Goal: Task Accomplishment & Management: Manage account settings

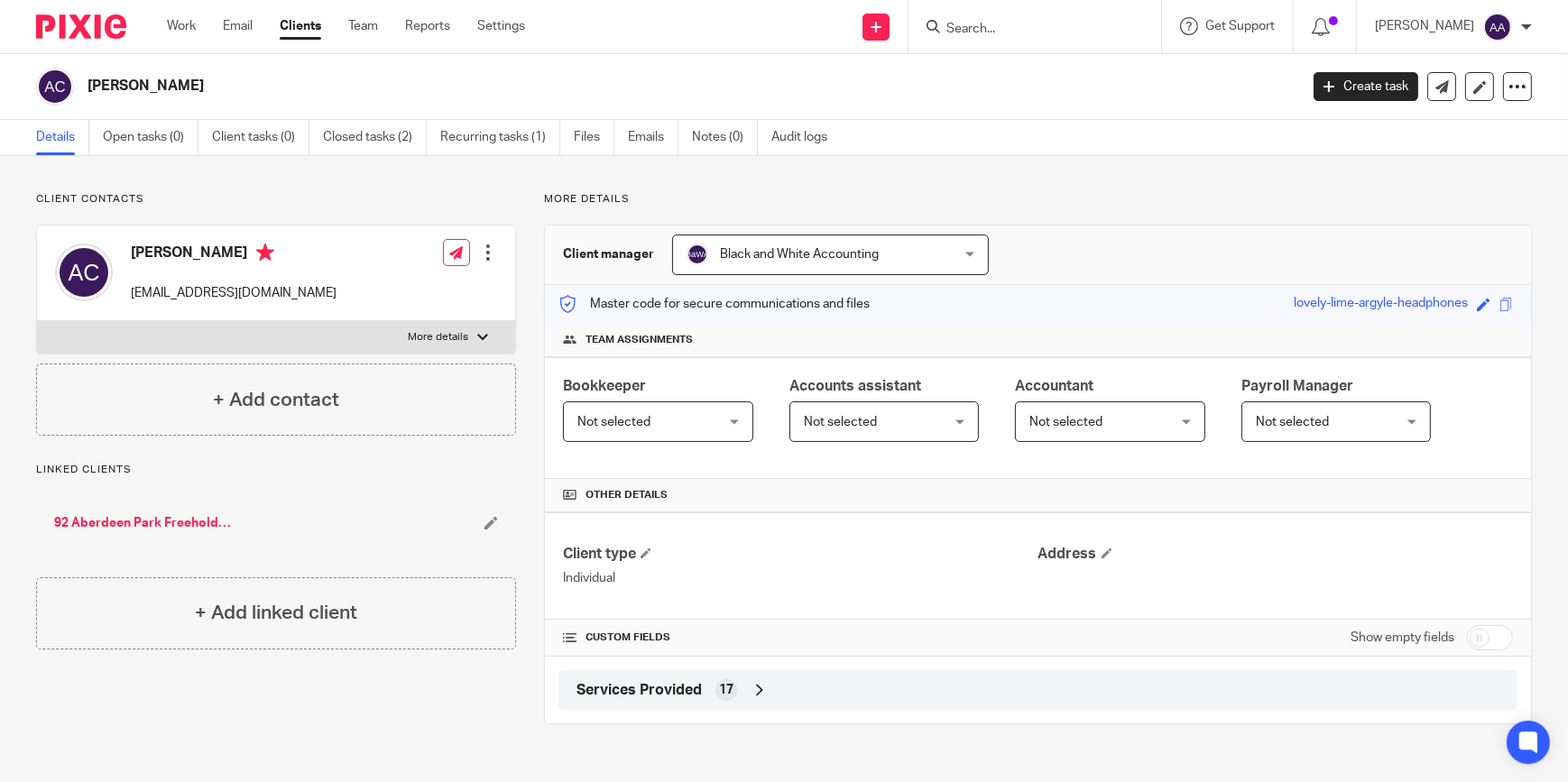
click at [1020, 36] on input "Search" at bounding box center [1026, 30] width 162 height 16
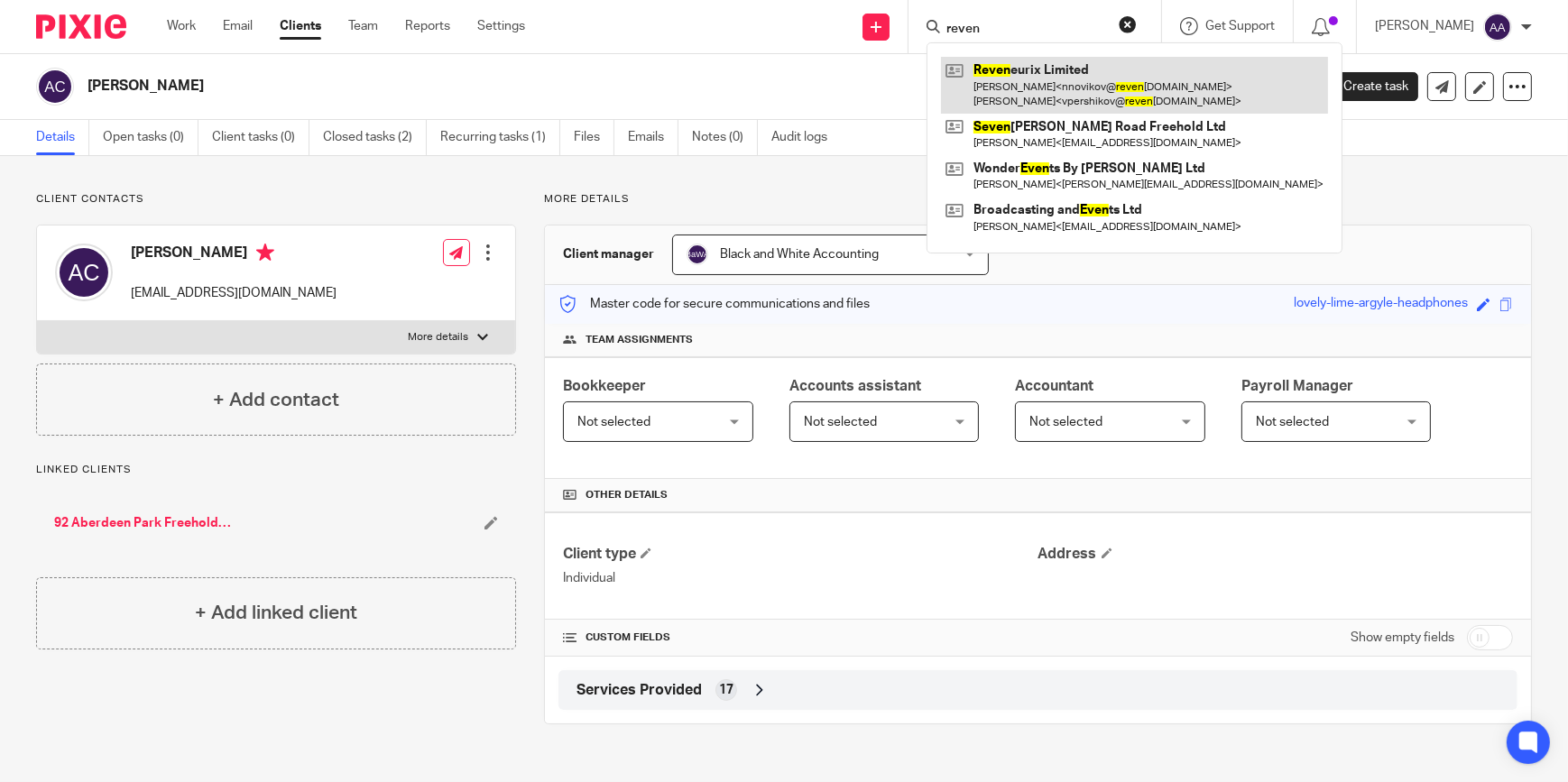
type input "reven"
click at [1017, 70] on link at bounding box center [1134, 84] width 387 height 56
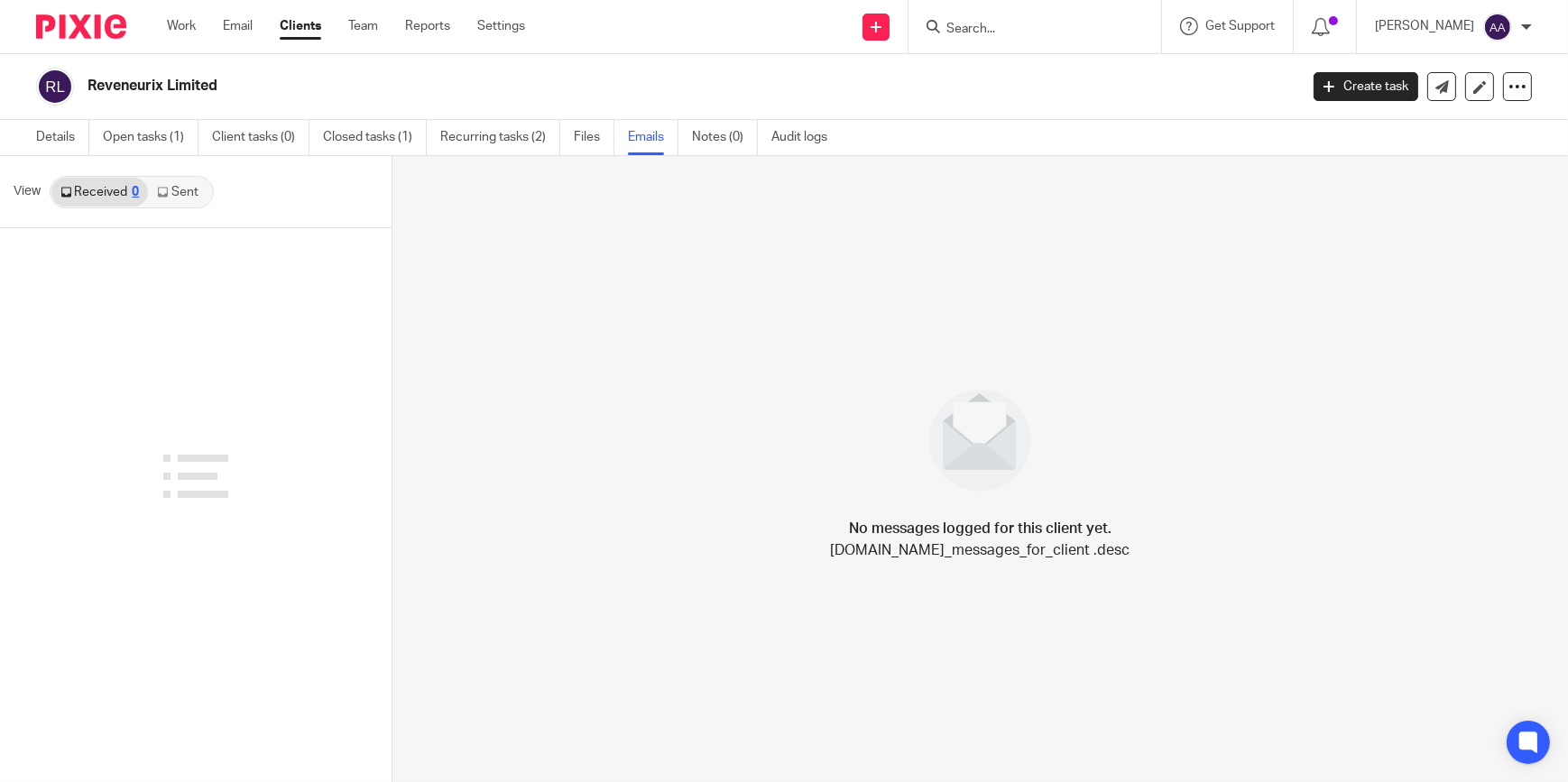
click at [203, 183] on link "Sent" at bounding box center [180, 192] width 63 height 29
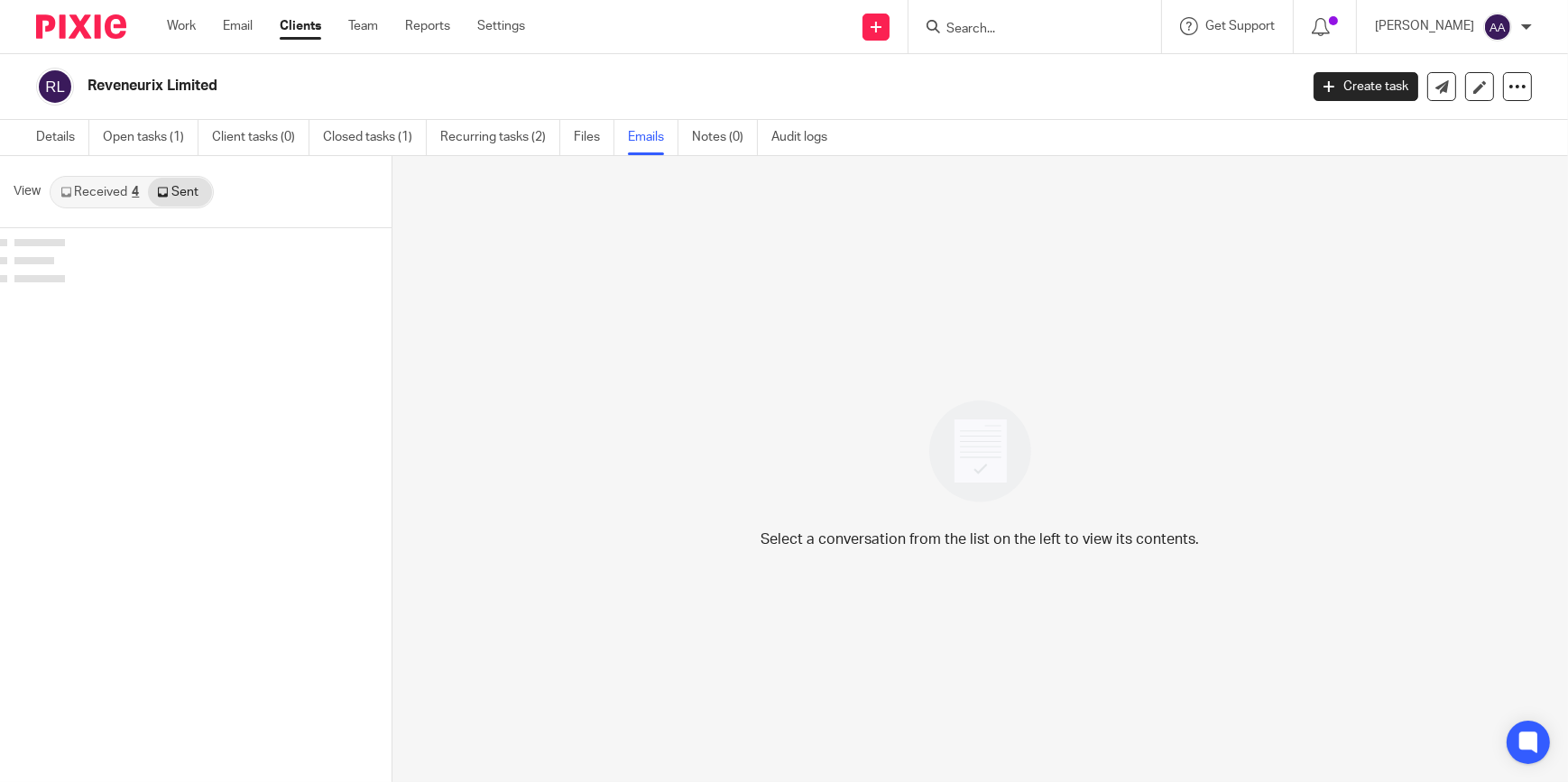
click at [132, 190] on div "4" at bounding box center [135, 192] width 7 height 13
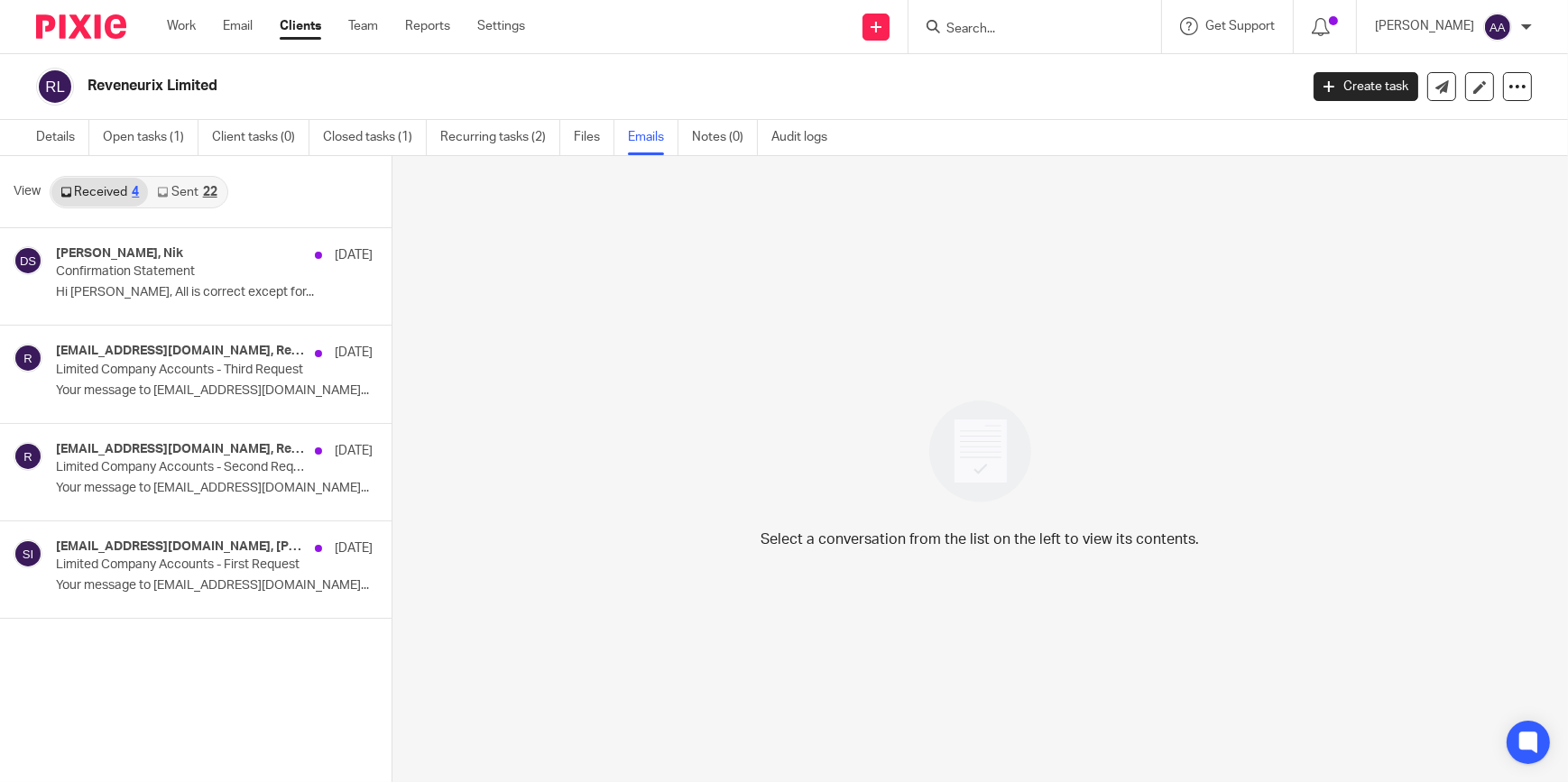
click at [166, 187] on icon at bounding box center [162, 192] width 11 height 11
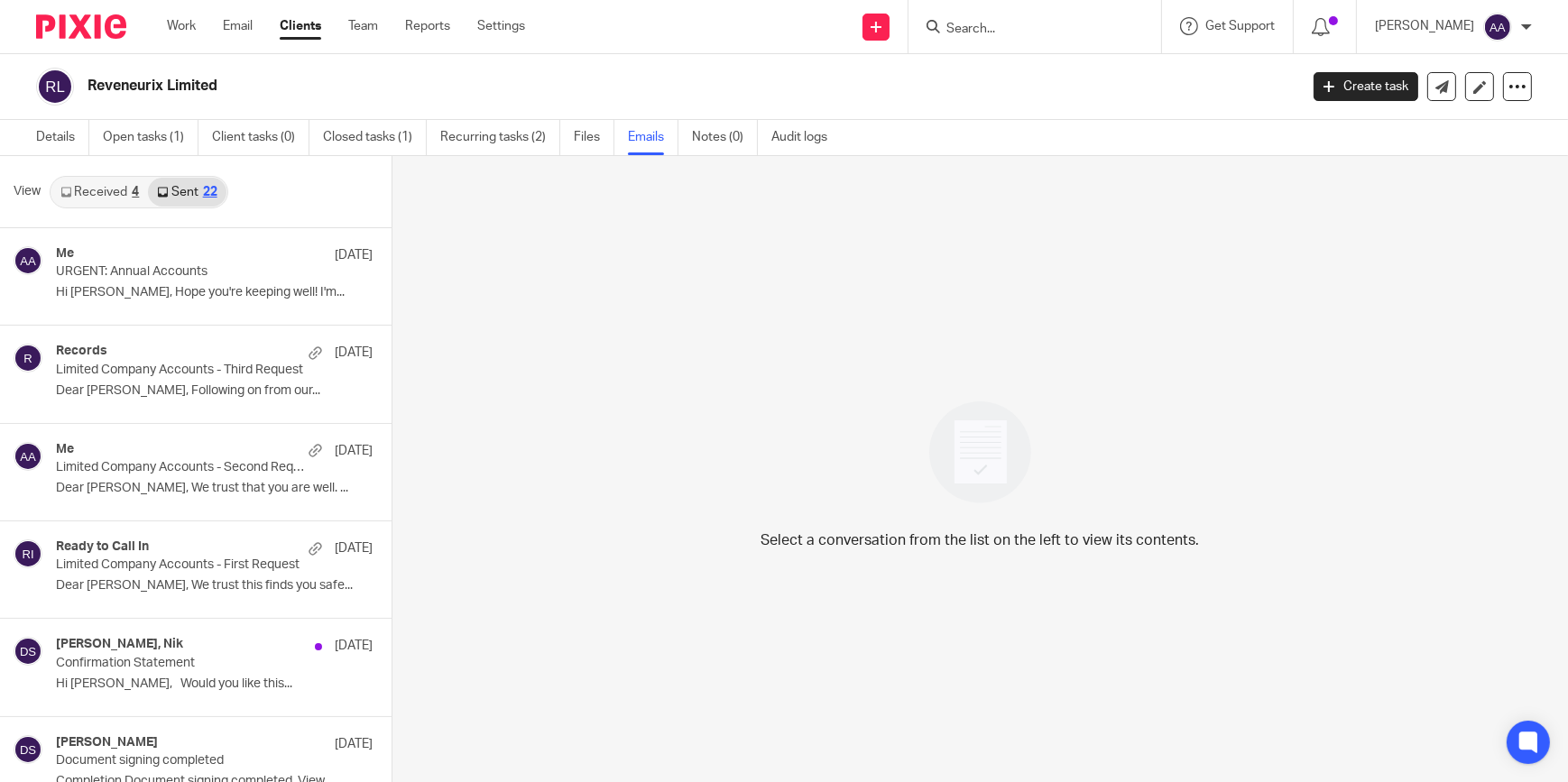
click at [984, 26] on input "Search" at bounding box center [1026, 30] width 162 height 16
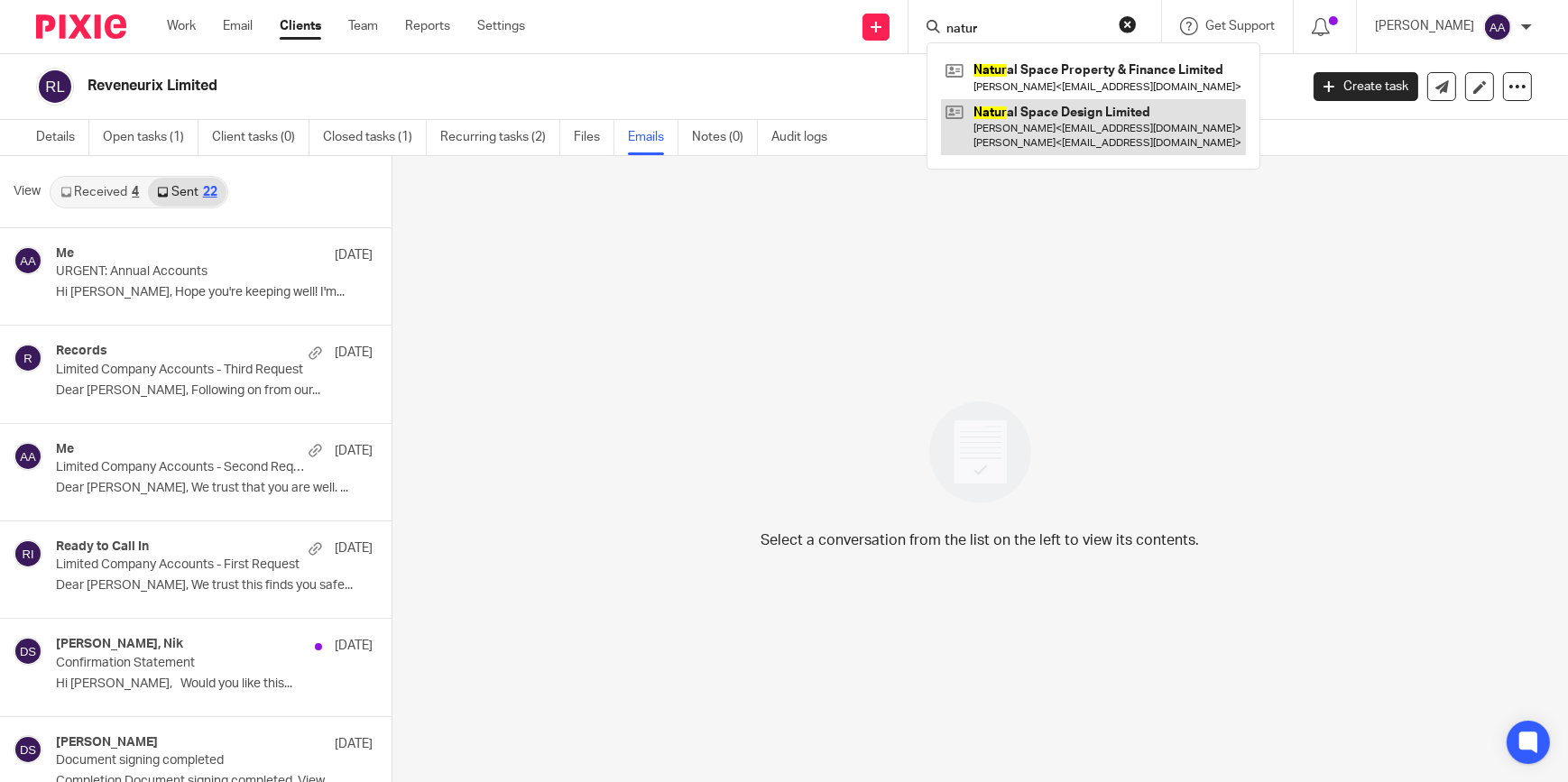
type input "natur"
click at [1083, 109] on link at bounding box center [1093, 127] width 305 height 56
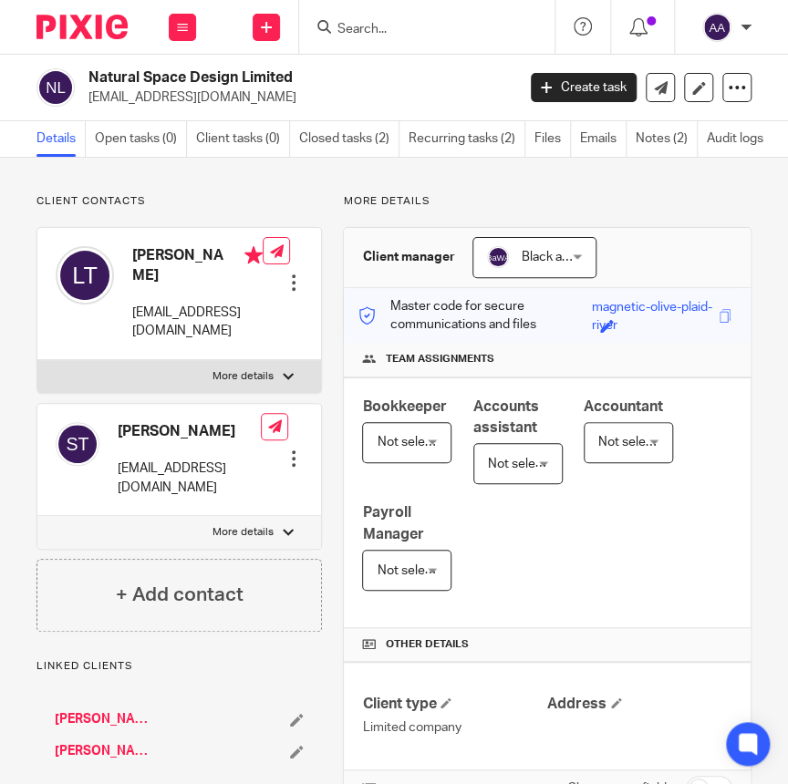
click at [428, 18] on form at bounding box center [433, 26] width 194 height 23
click at [428, 22] on input "Search" at bounding box center [418, 30] width 164 height 16
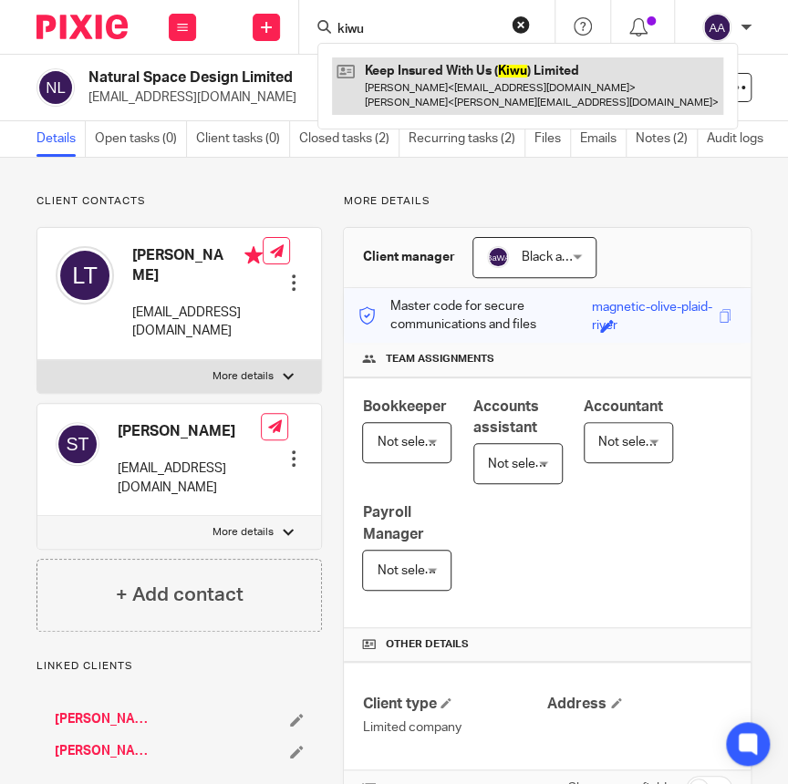
click at [429, 26] on input "kiwu" at bounding box center [418, 30] width 164 height 16
type input "kiwu"
click at [435, 98] on link at bounding box center [527, 85] width 391 height 57
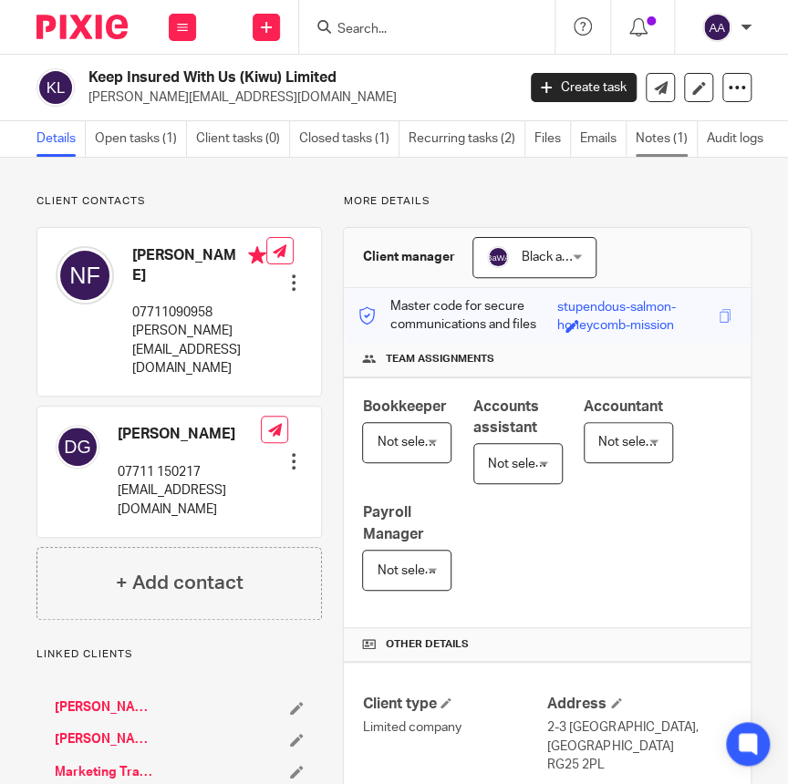
click at [647, 129] on link "Notes (1)" at bounding box center [666, 139] width 62 height 36
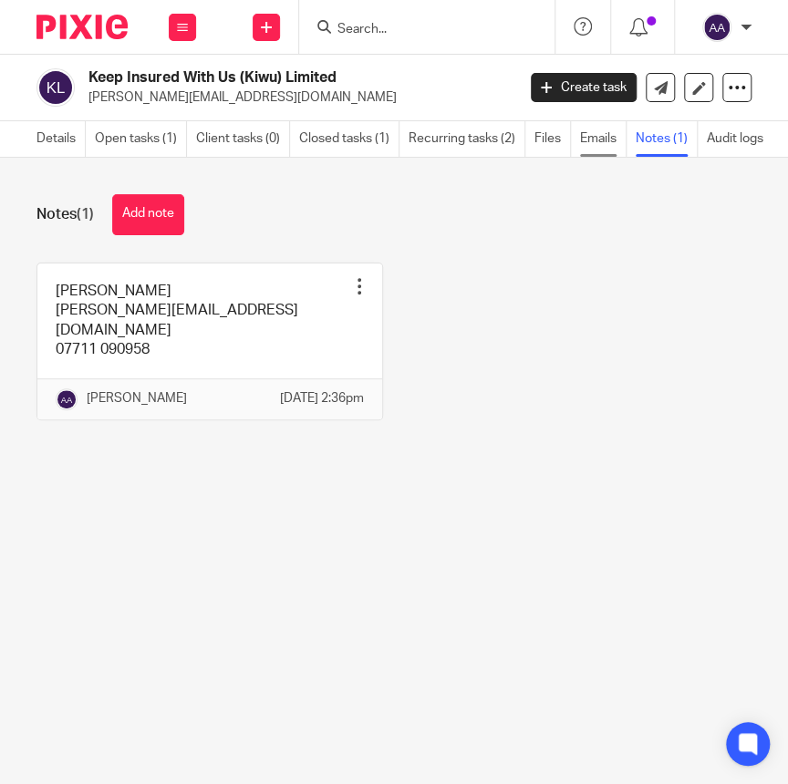
click at [594, 137] on link "Emails" at bounding box center [603, 139] width 46 height 36
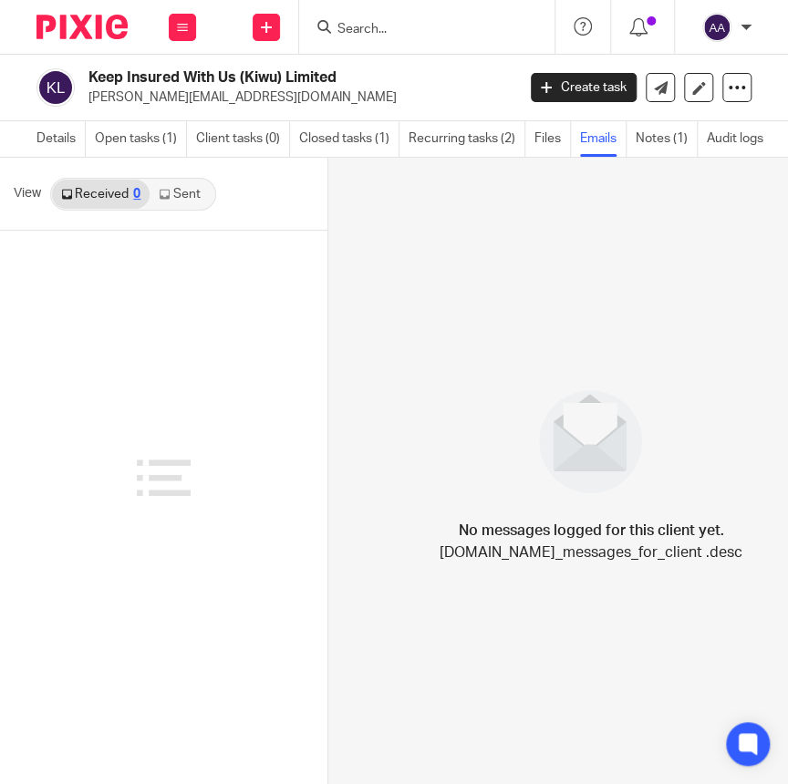
click at [181, 203] on link "Sent" at bounding box center [182, 194] width 64 height 29
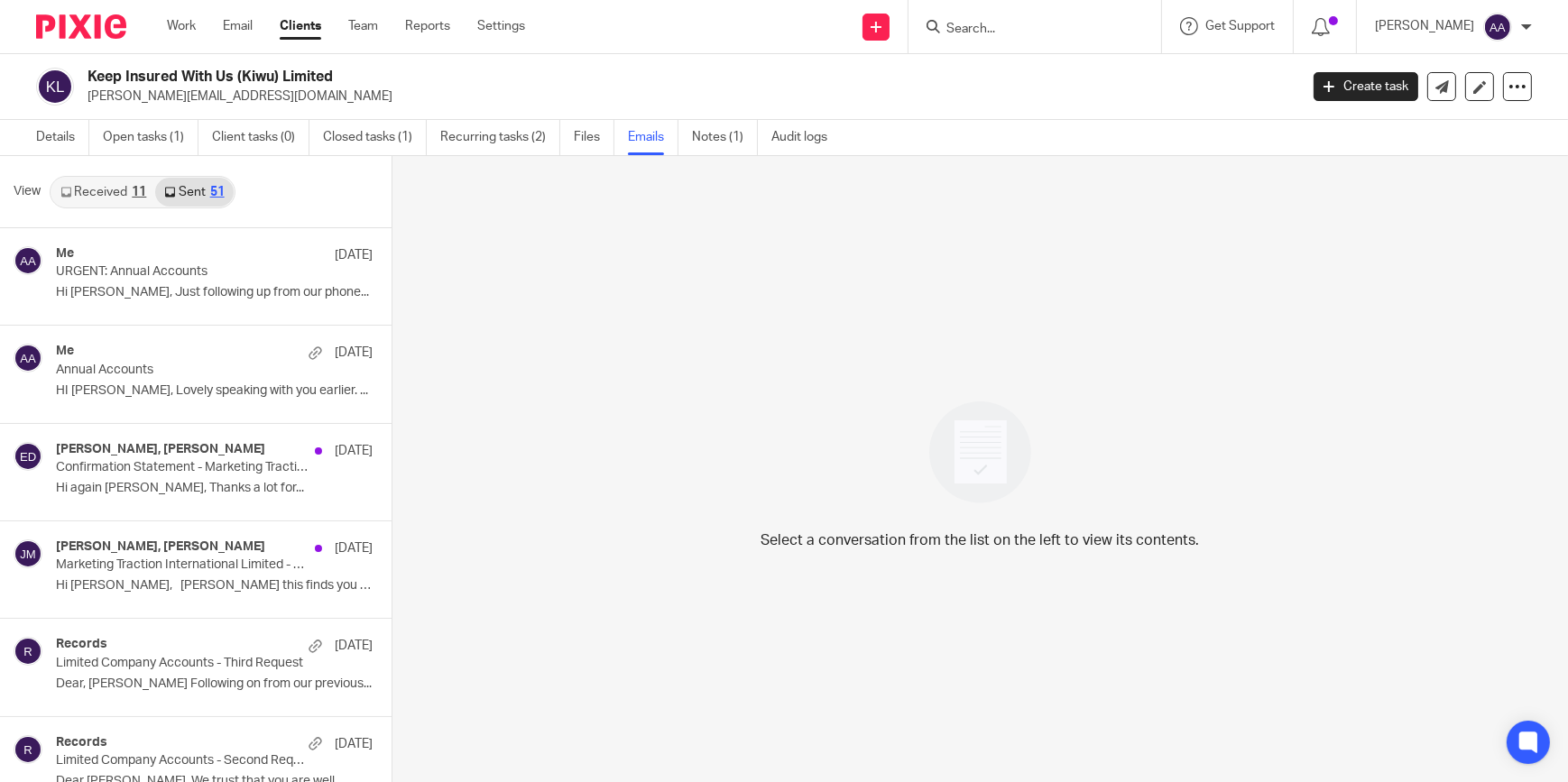
click at [779, 23] on input "Search" at bounding box center [1026, 30] width 162 height 16
click at [179, 16] on div "Work Email Clients Team Reports Settings Work Email Clients Team Reports Settin…" at bounding box center [350, 27] width 404 height 53
click at [177, 24] on link "Work" at bounding box center [181, 26] width 29 height 18
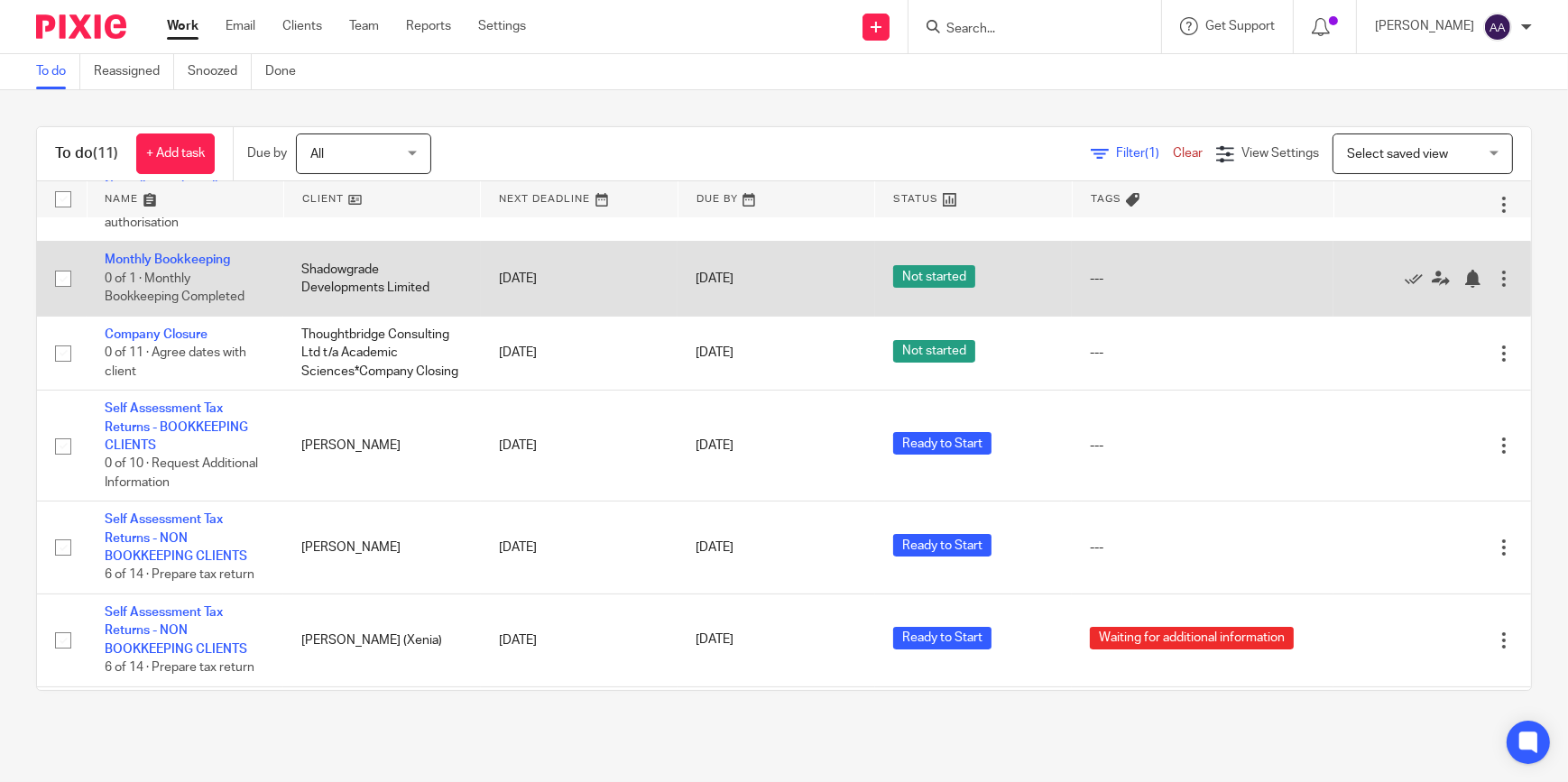
scroll to position [205, 0]
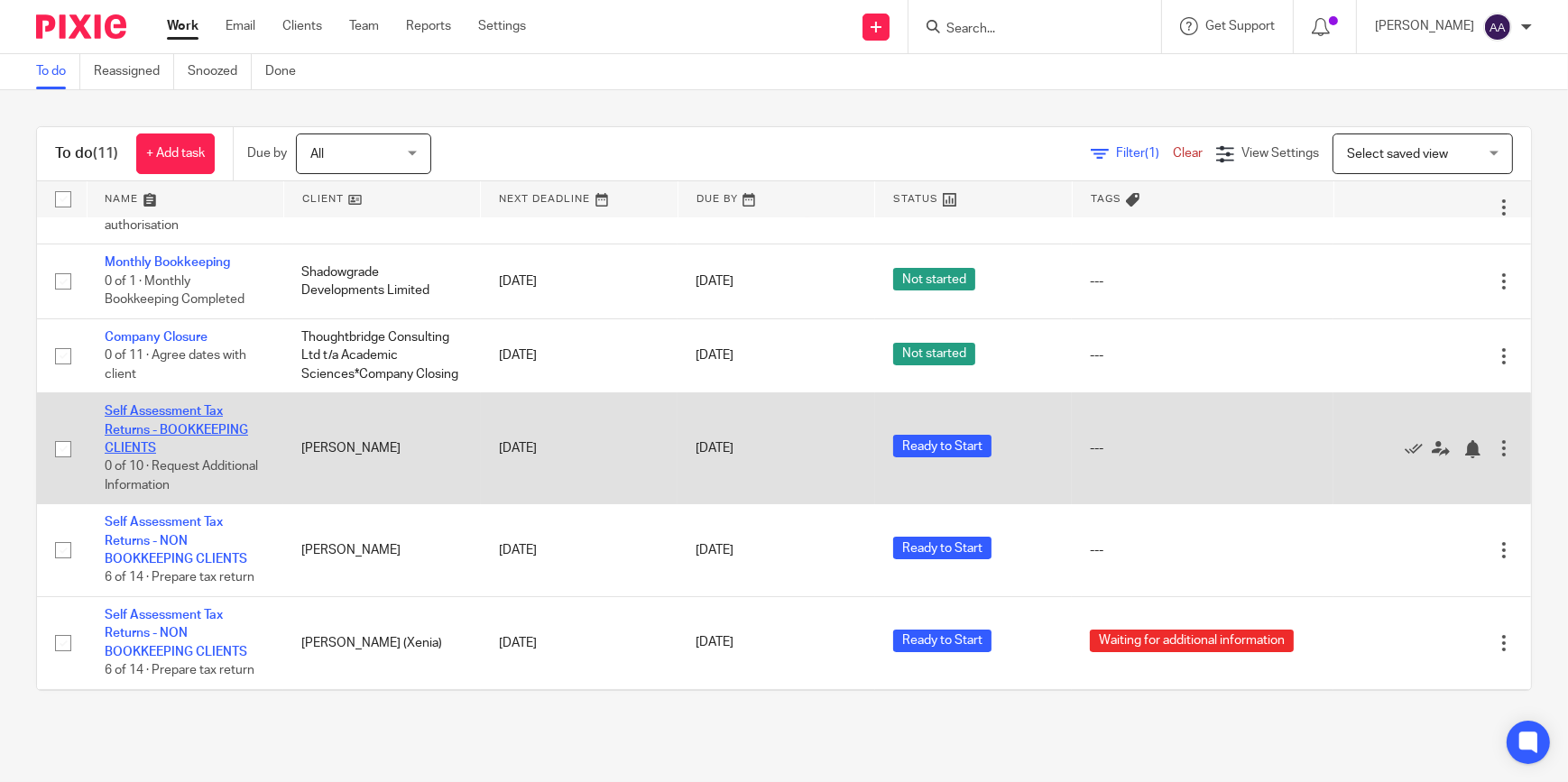
click at [208, 444] on link "Self Assessment Tax Returns - BOOKKEEPING CLIENTS" at bounding box center [176, 430] width 143 height 49
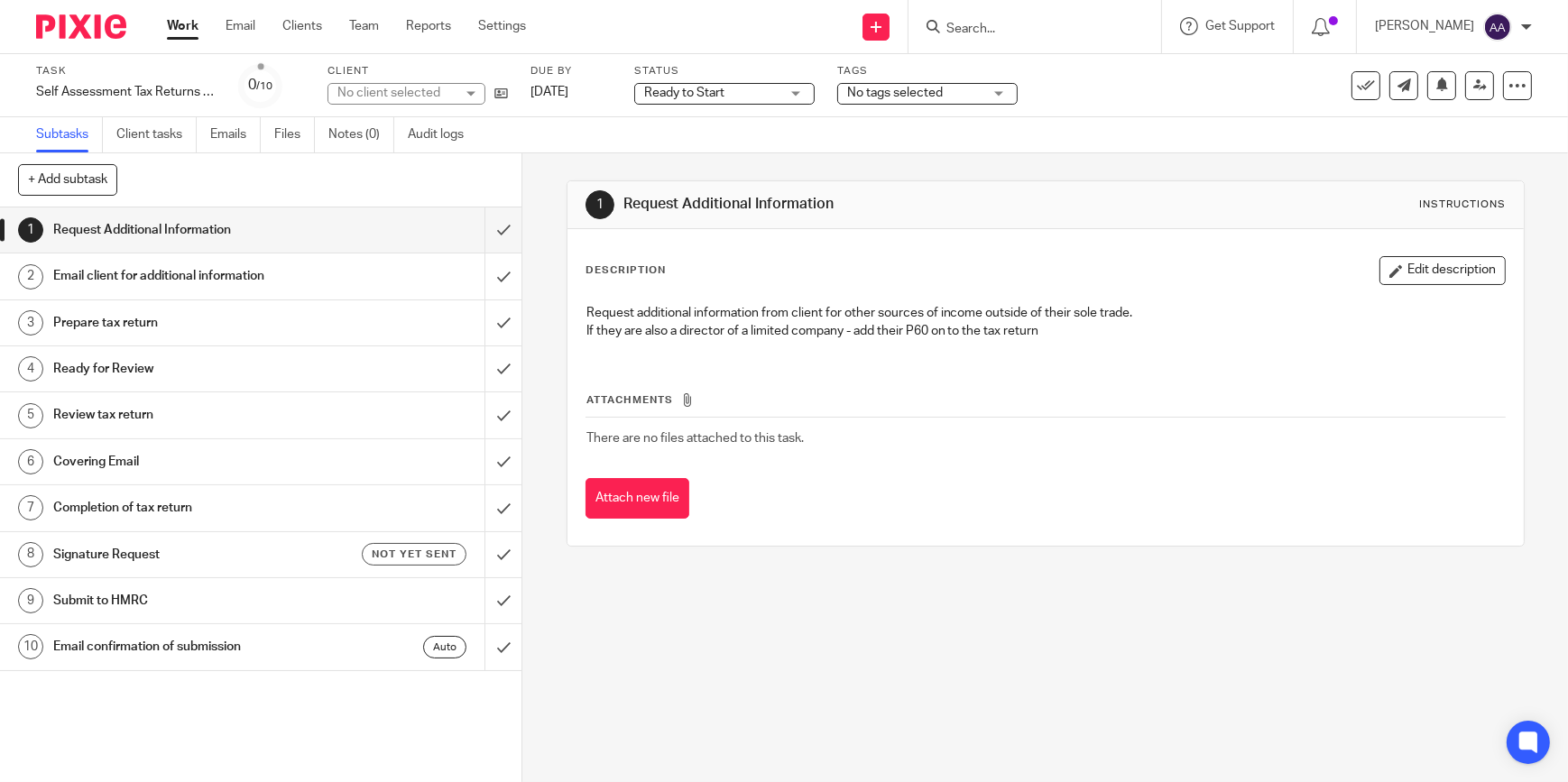
click at [911, 83] on div "No tags selected" at bounding box center [927, 94] width 180 height 22
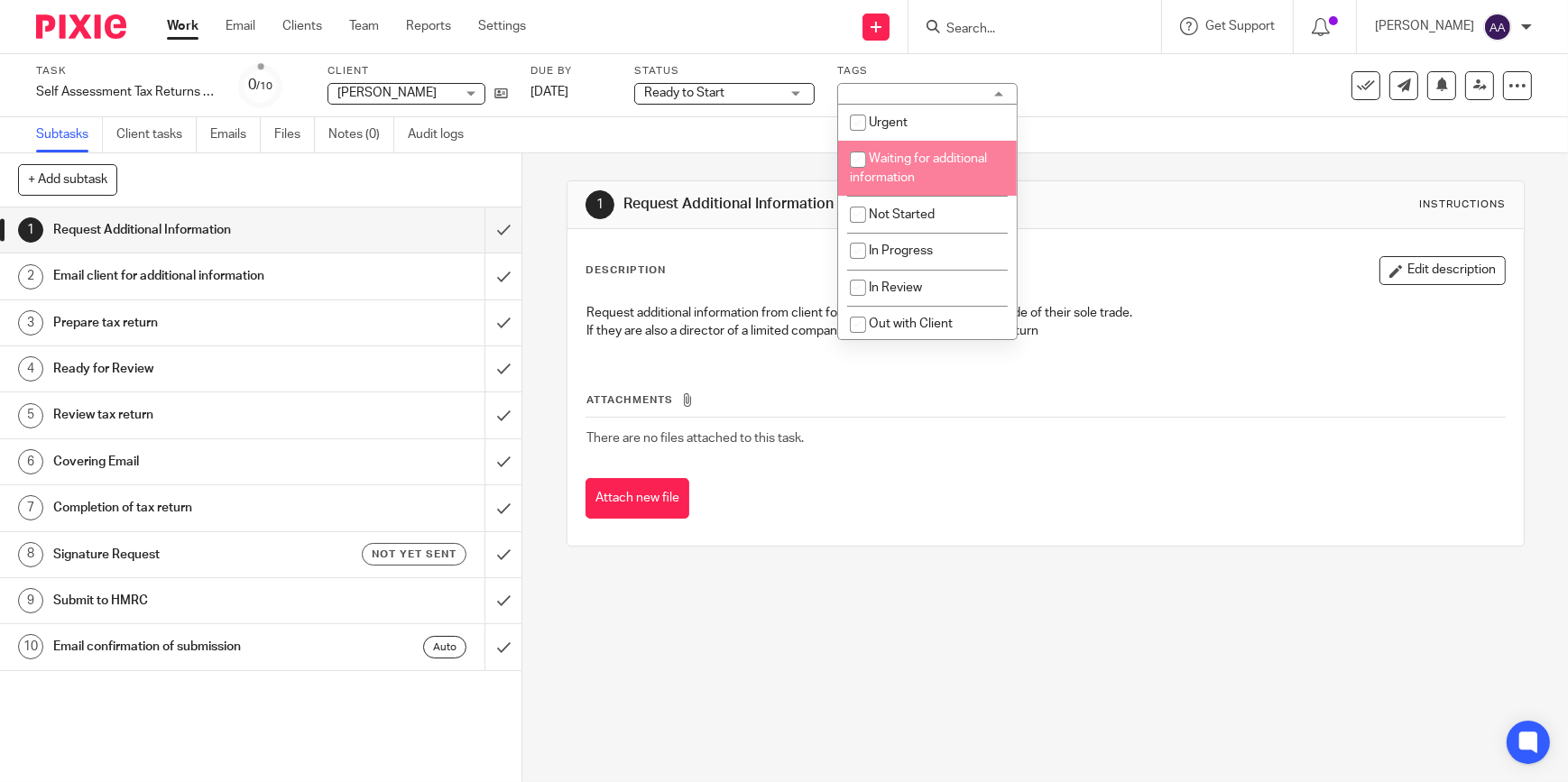
click at [924, 160] on span "Waiting for additional information" at bounding box center [918, 168] width 138 height 32
checkbox input "true"
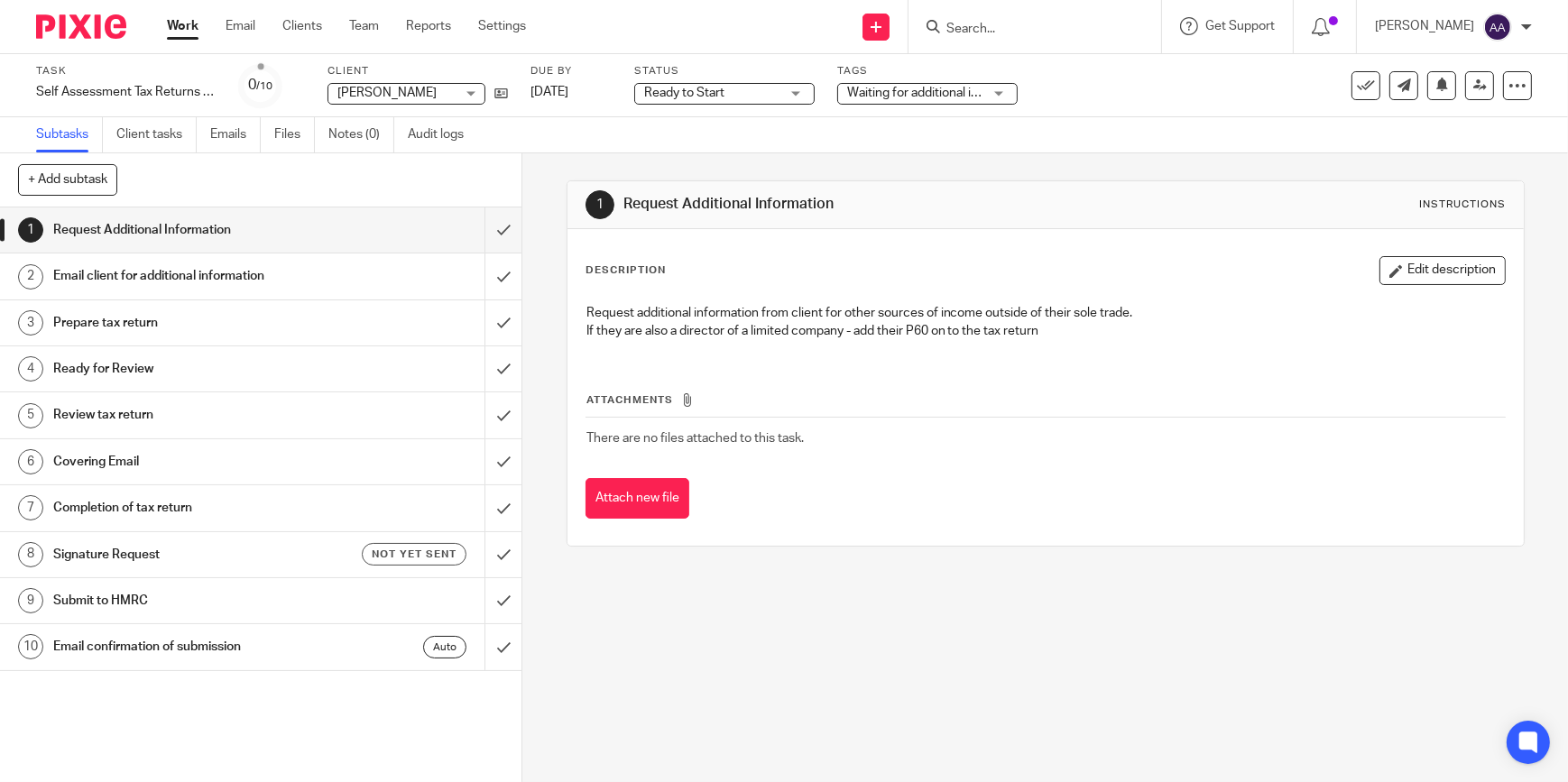
click at [744, 103] on div "Ready to Start Ready to Start" at bounding box center [724, 94] width 180 height 22
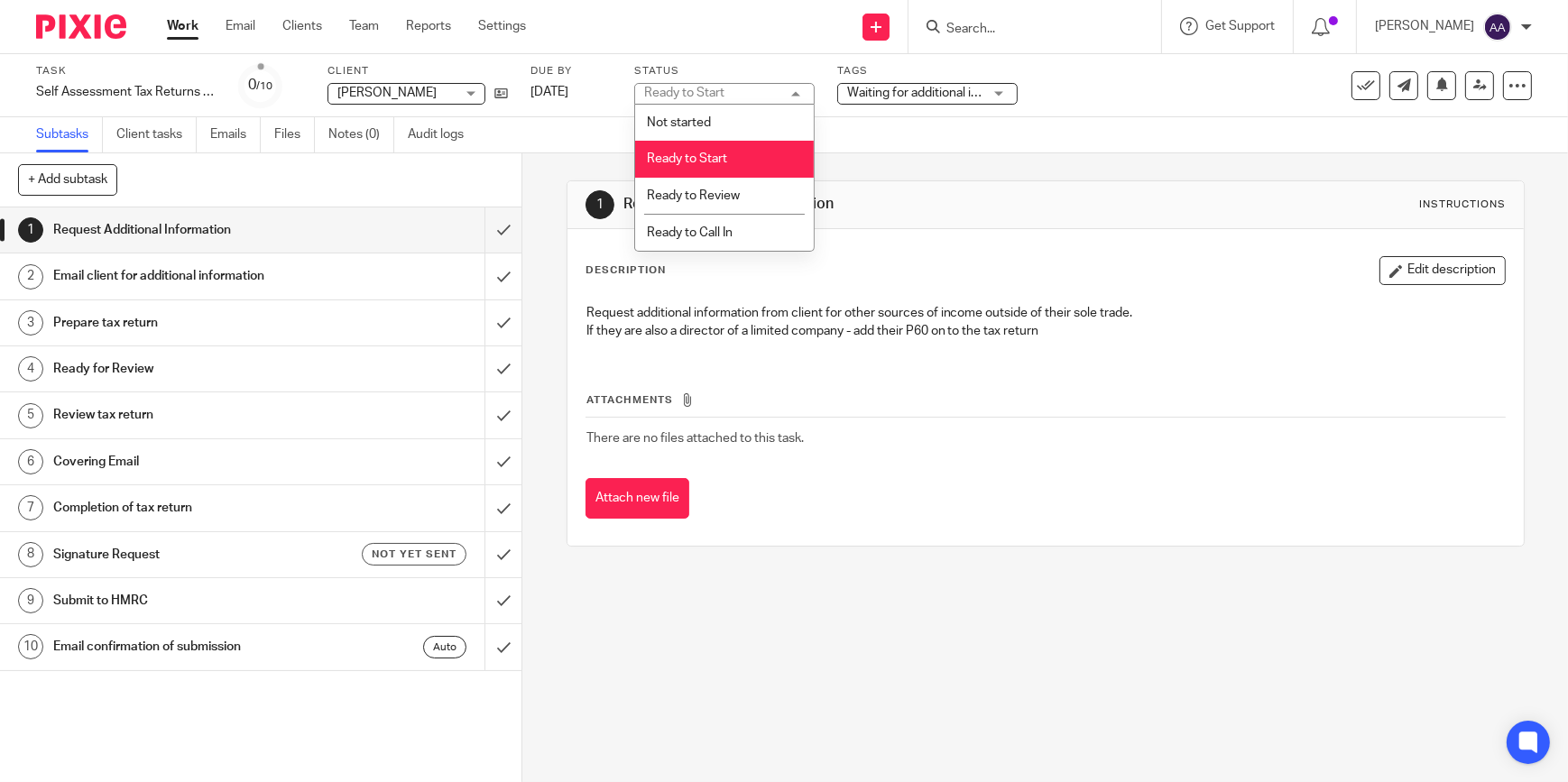
click at [907, 127] on div "Subtasks Client tasks Emails Files Notes (0) Audit logs" at bounding box center [784, 136] width 1568 height 36
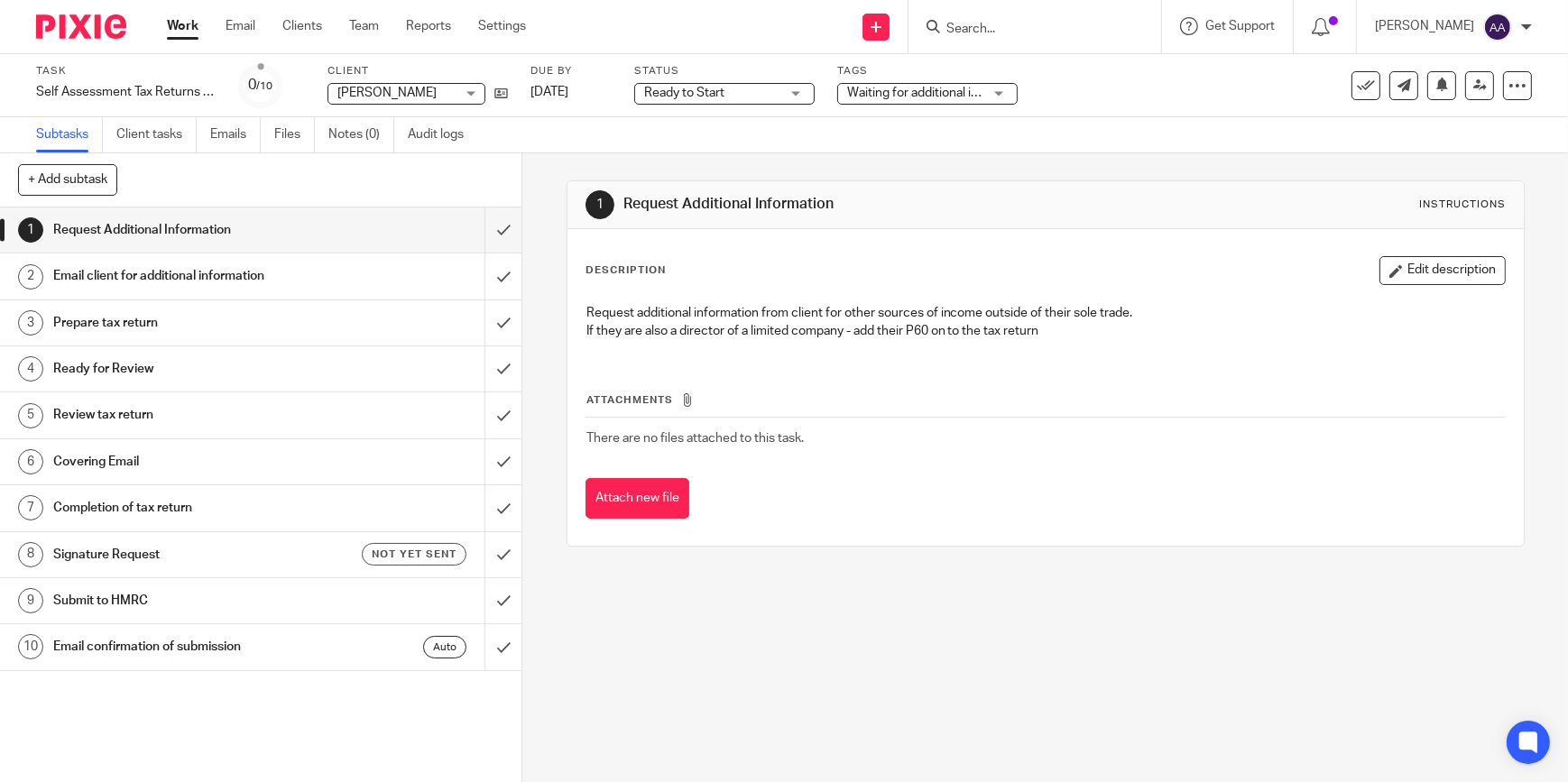
click at [188, 27] on link "Work" at bounding box center [183, 26] width 32 height 18
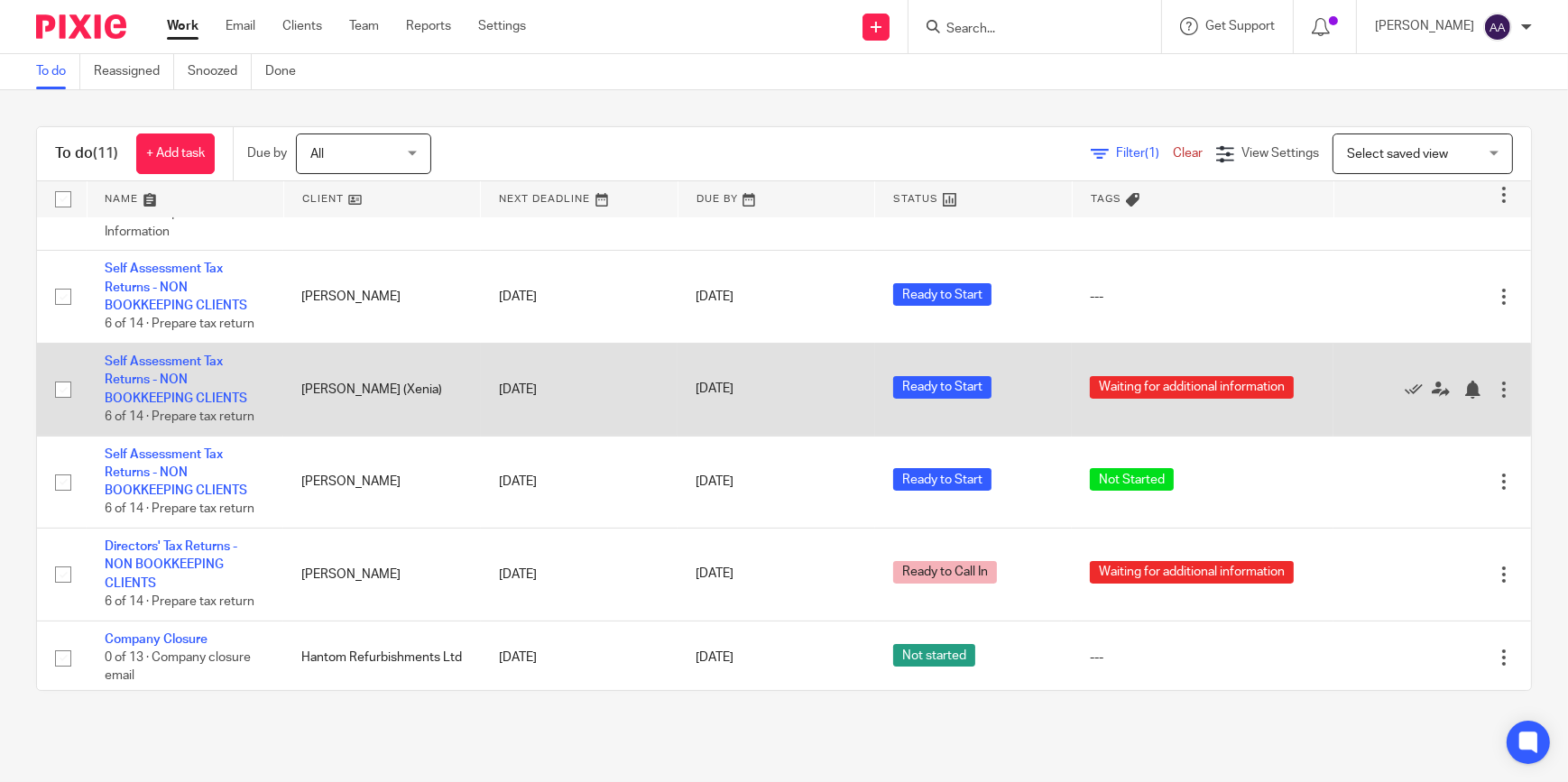
scroll to position [478, 0]
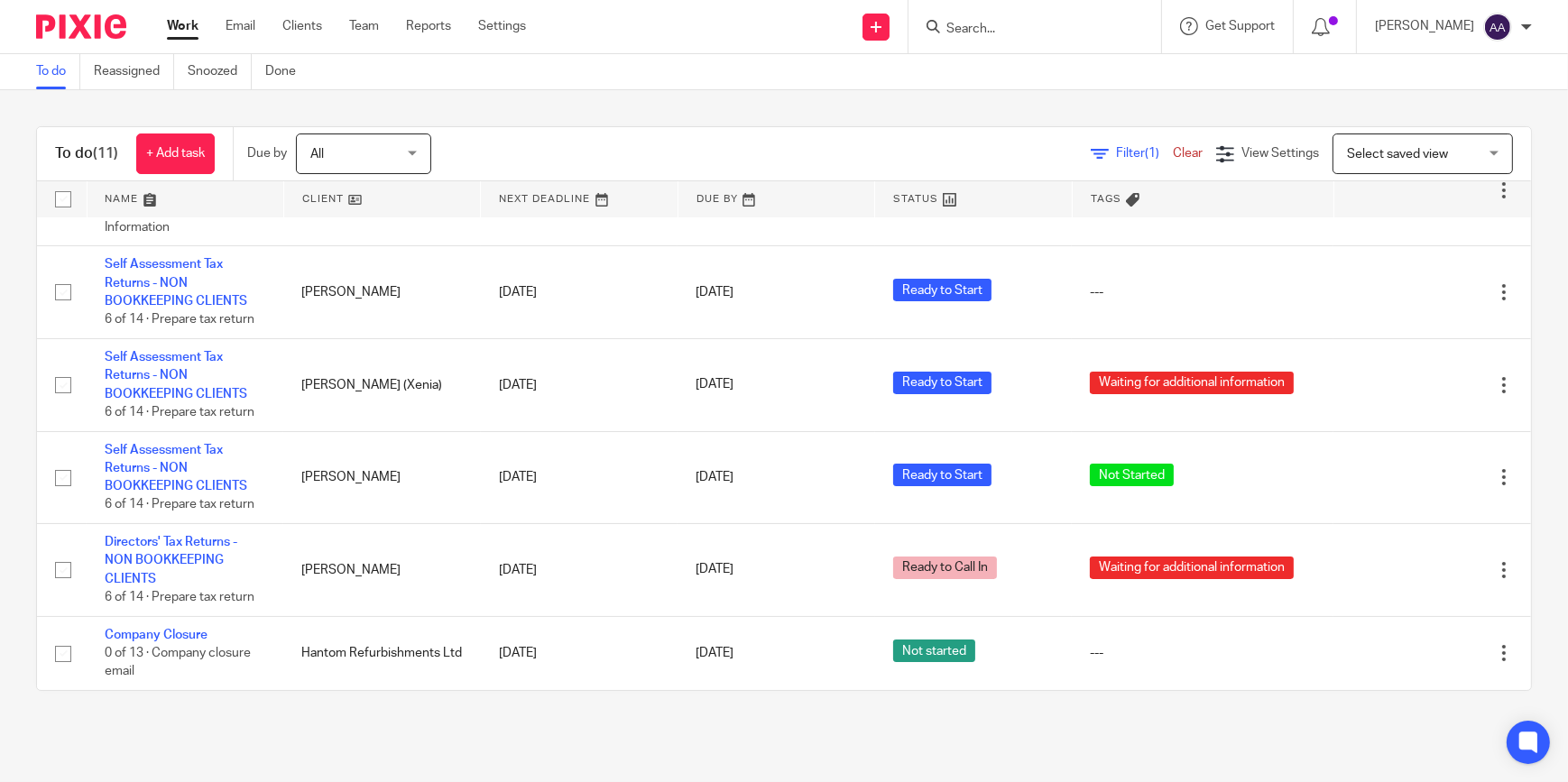
click at [1351, 108] on div "To do (11) + Add task Due by All All [DATE] [DATE] This week Next week This mon…" at bounding box center [784, 409] width 1568 height 637
click at [1353, 106] on div "To do (11) + Add task Due by All All [DATE] [DATE] This week Next week This mon…" at bounding box center [784, 409] width 1568 height 637
click at [1019, 36] on form at bounding box center [1041, 26] width 192 height 23
click at [1016, 36] on input "Search" at bounding box center [1026, 30] width 162 height 16
click at [1016, 32] on input "Search" at bounding box center [1026, 30] width 162 height 16
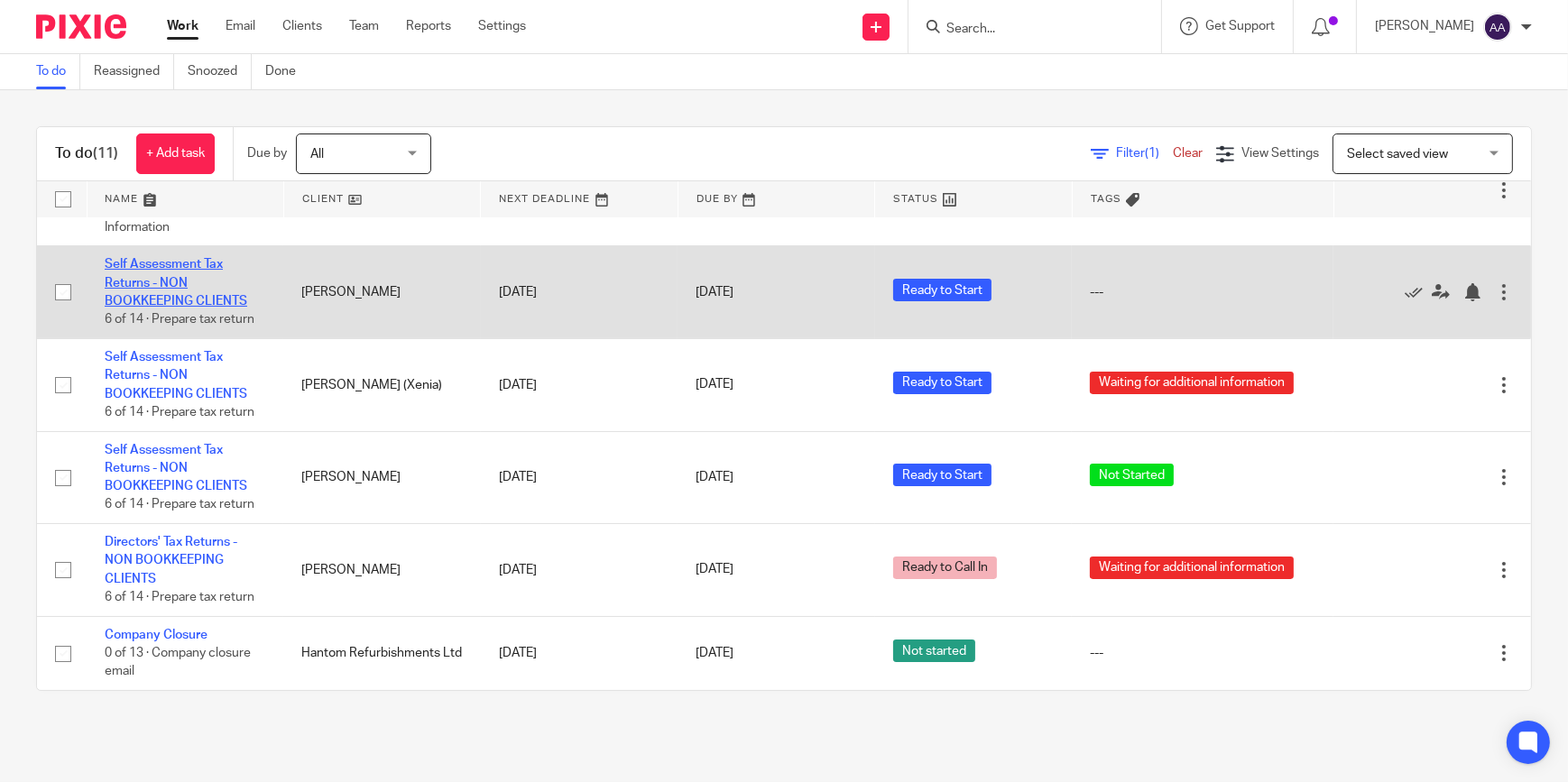
click at [148, 265] on link "Self Assessment Tax Returns - NON BOOKKEEPING CLIENTS" at bounding box center [176, 283] width 142 height 49
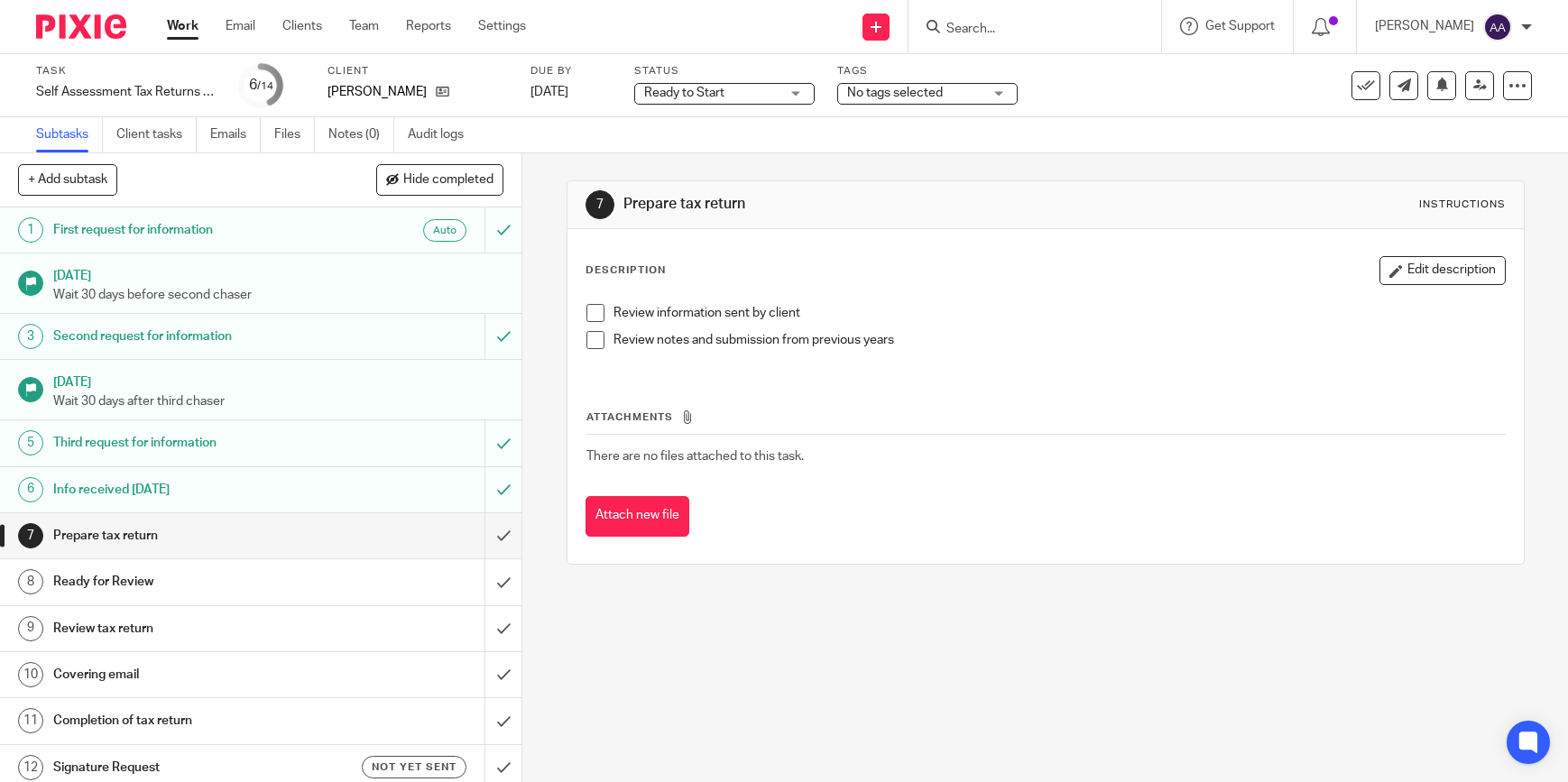
click at [867, 98] on span "No tags selected" at bounding box center [914, 93] width 136 height 19
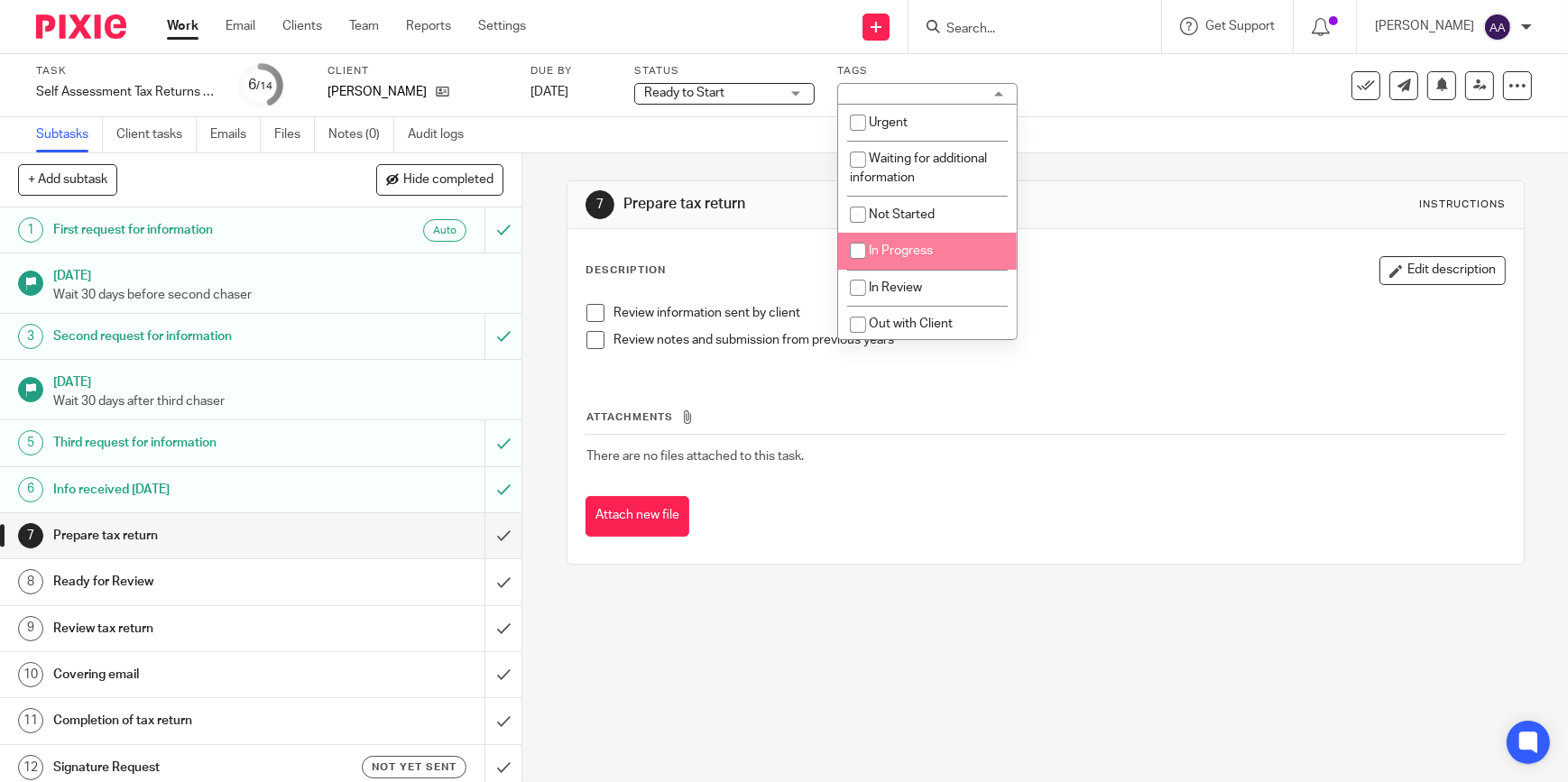
click at [881, 255] on li "In Progress" at bounding box center [927, 250] width 179 height 37
checkbox input "true"
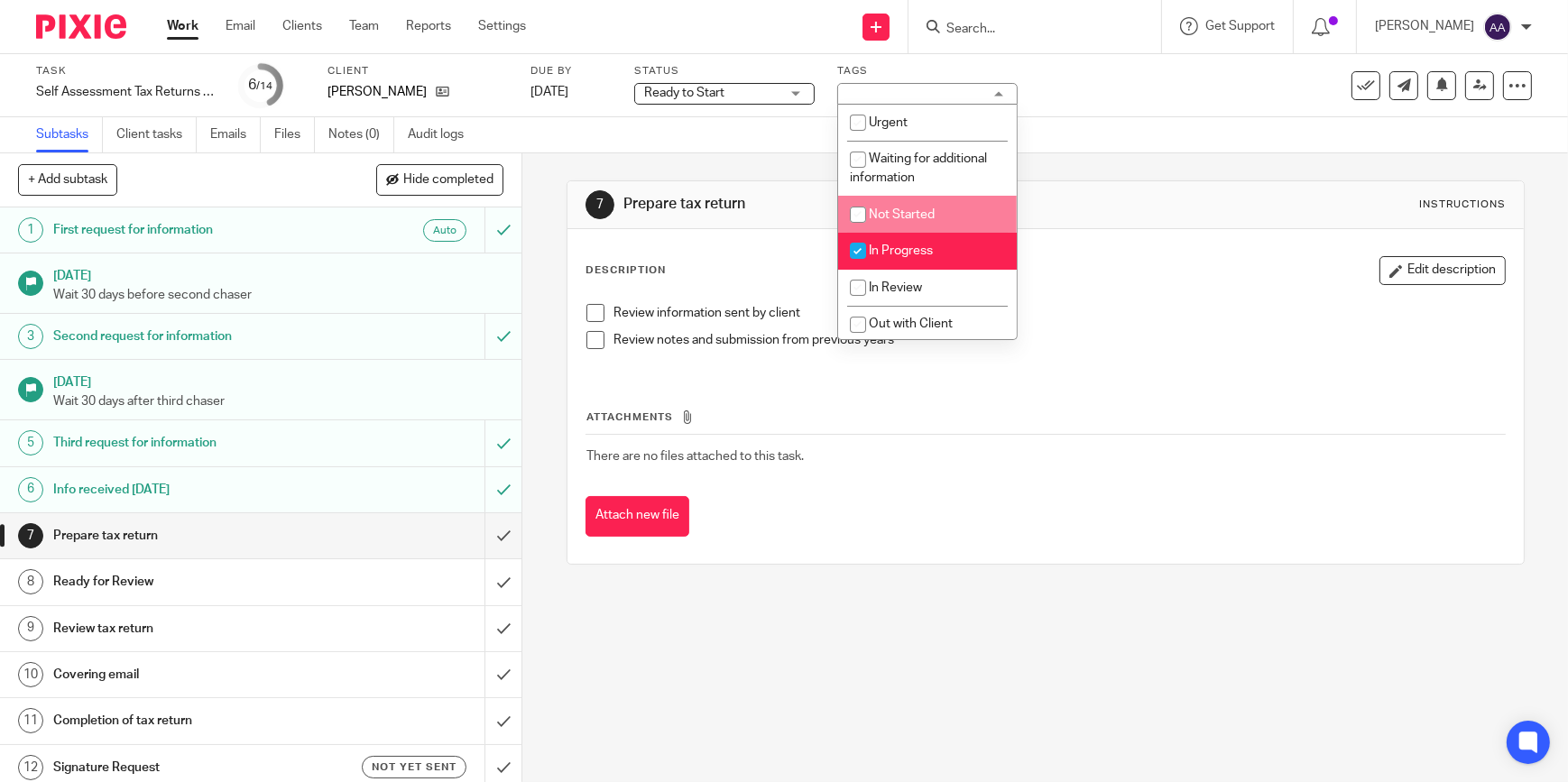
click at [1262, 152] on div "Subtasks Client tasks Emails Files Notes (0) Audit logs" at bounding box center [784, 136] width 1568 height 36
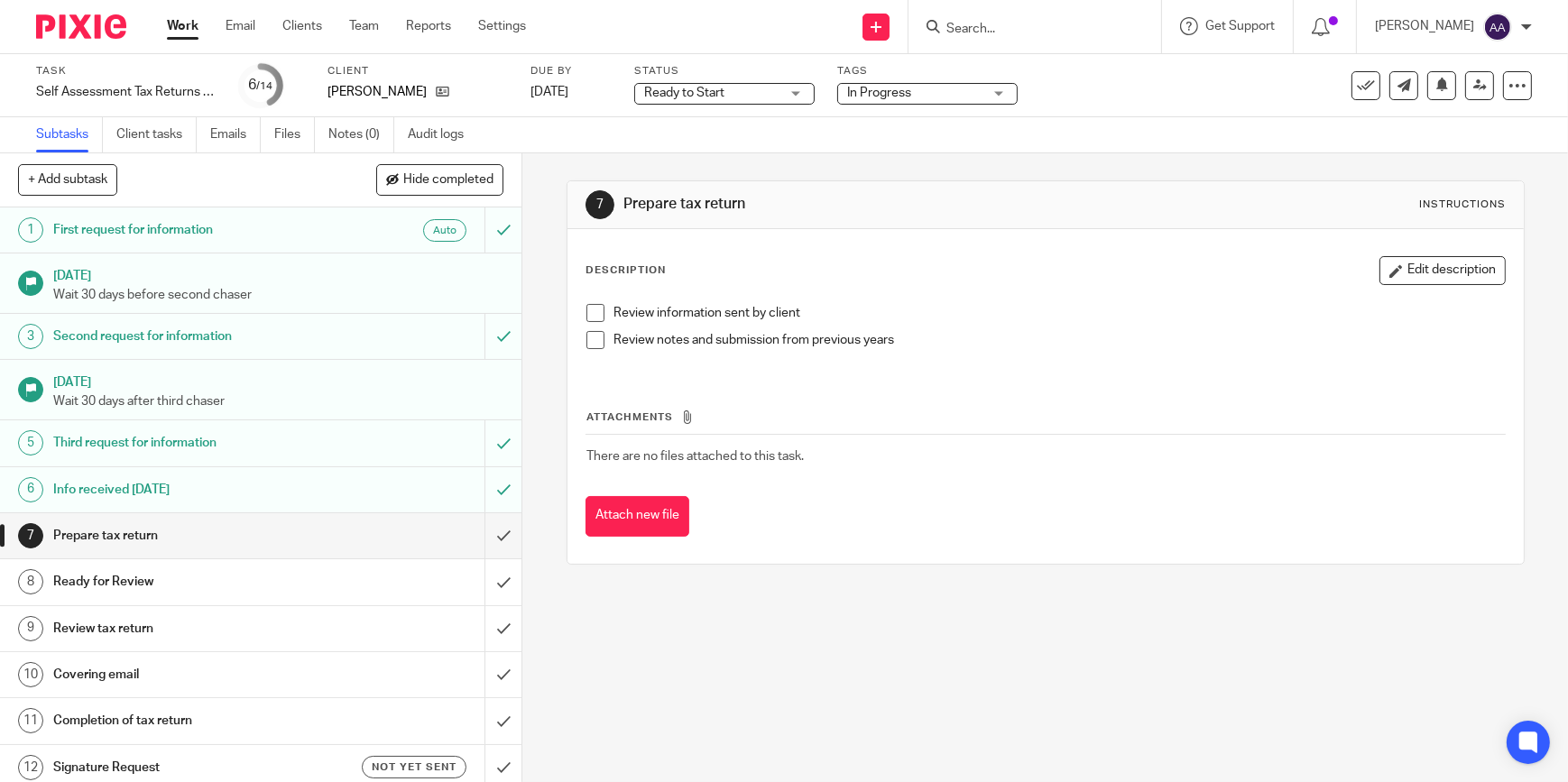
click at [739, 94] on span "Ready to Start" at bounding box center [711, 93] width 136 height 19
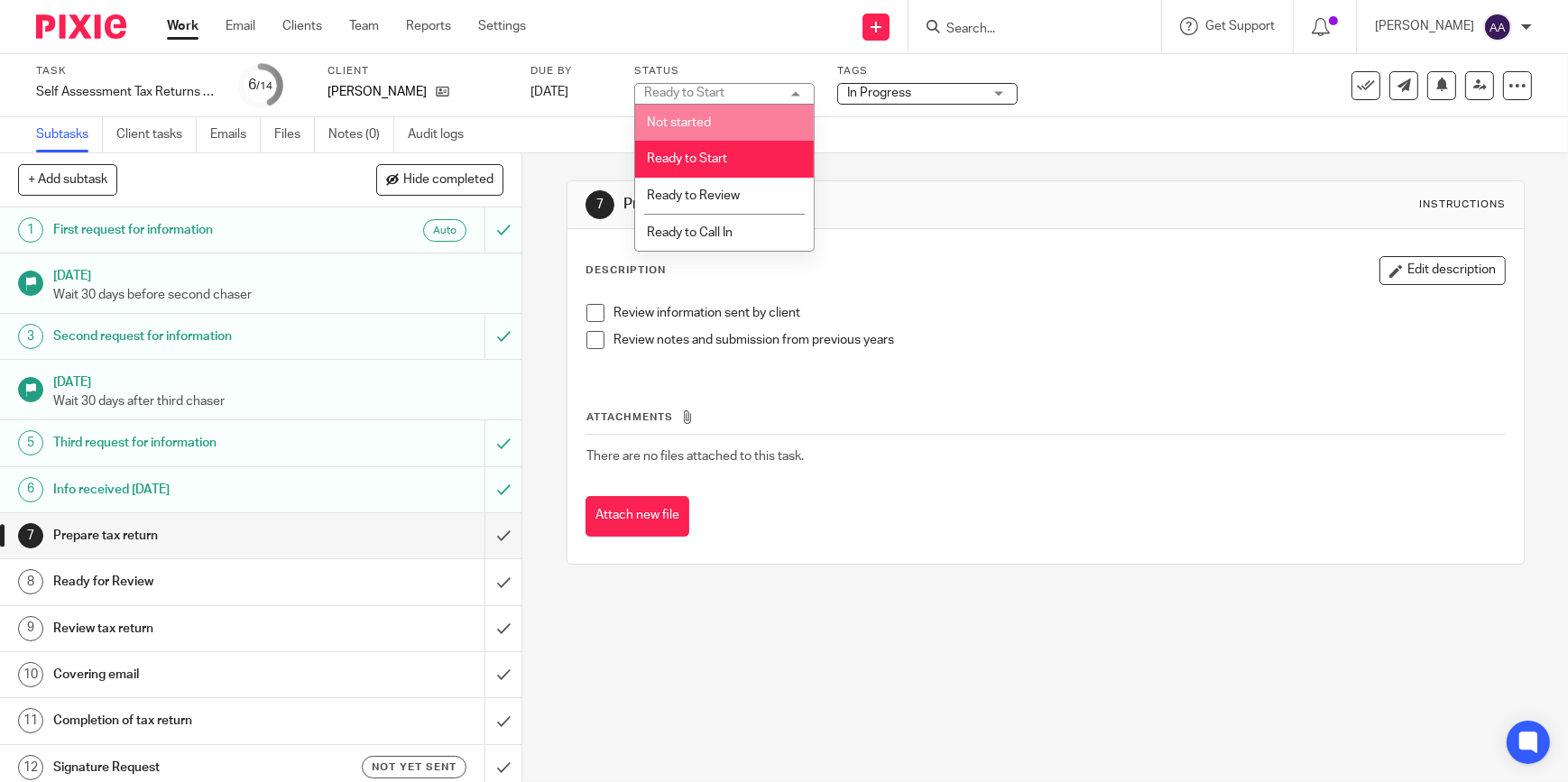
click at [874, 145] on div "Subtasks Client tasks Emails Files Notes (0) Audit logs" at bounding box center [784, 136] width 1568 height 36
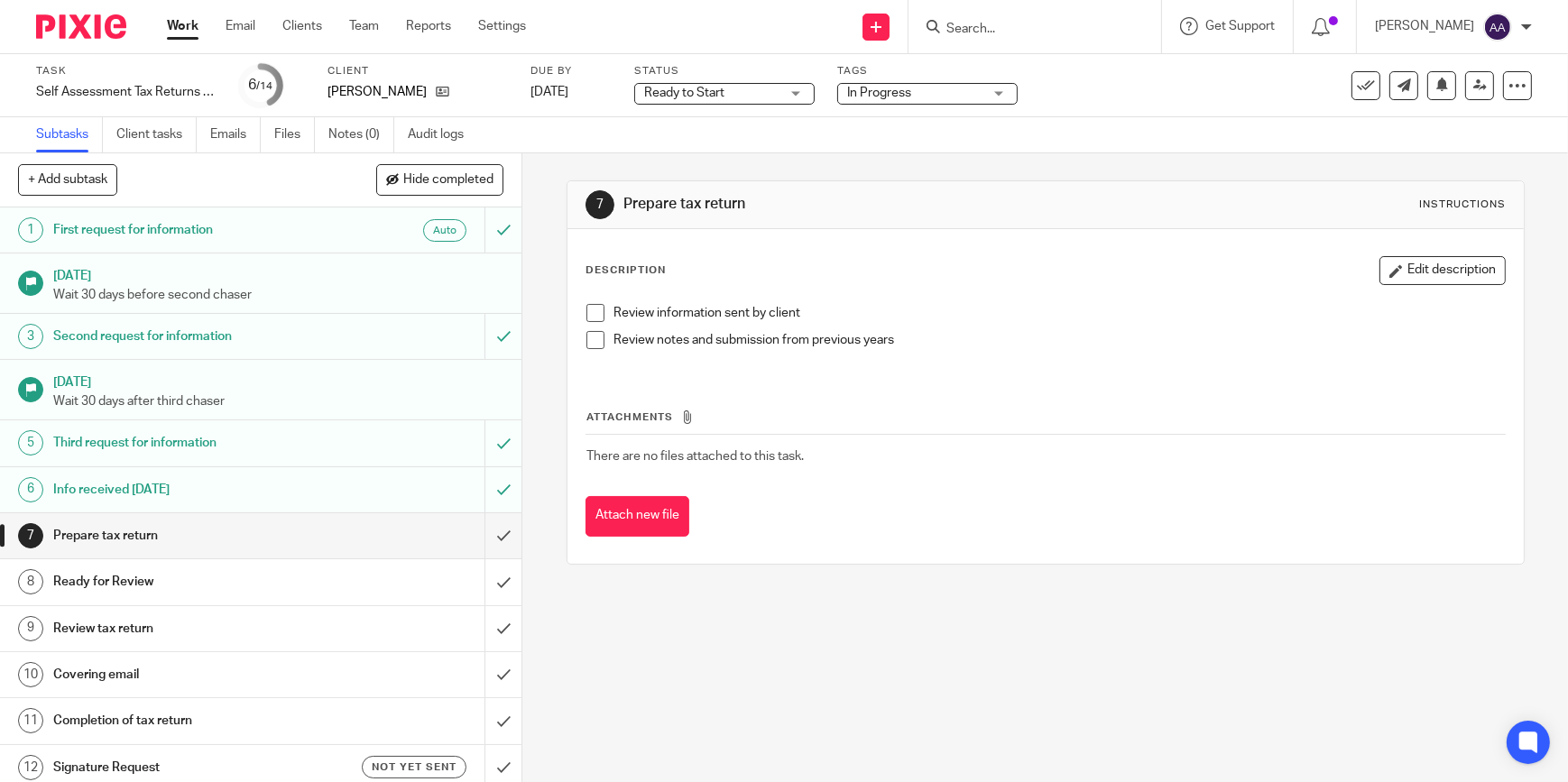
click at [206, 26] on ul "Work Email Clients Team Reports Settings" at bounding box center [360, 26] width 386 height 18
click at [194, 30] on link "Work" at bounding box center [183, 26] width 32 height 18
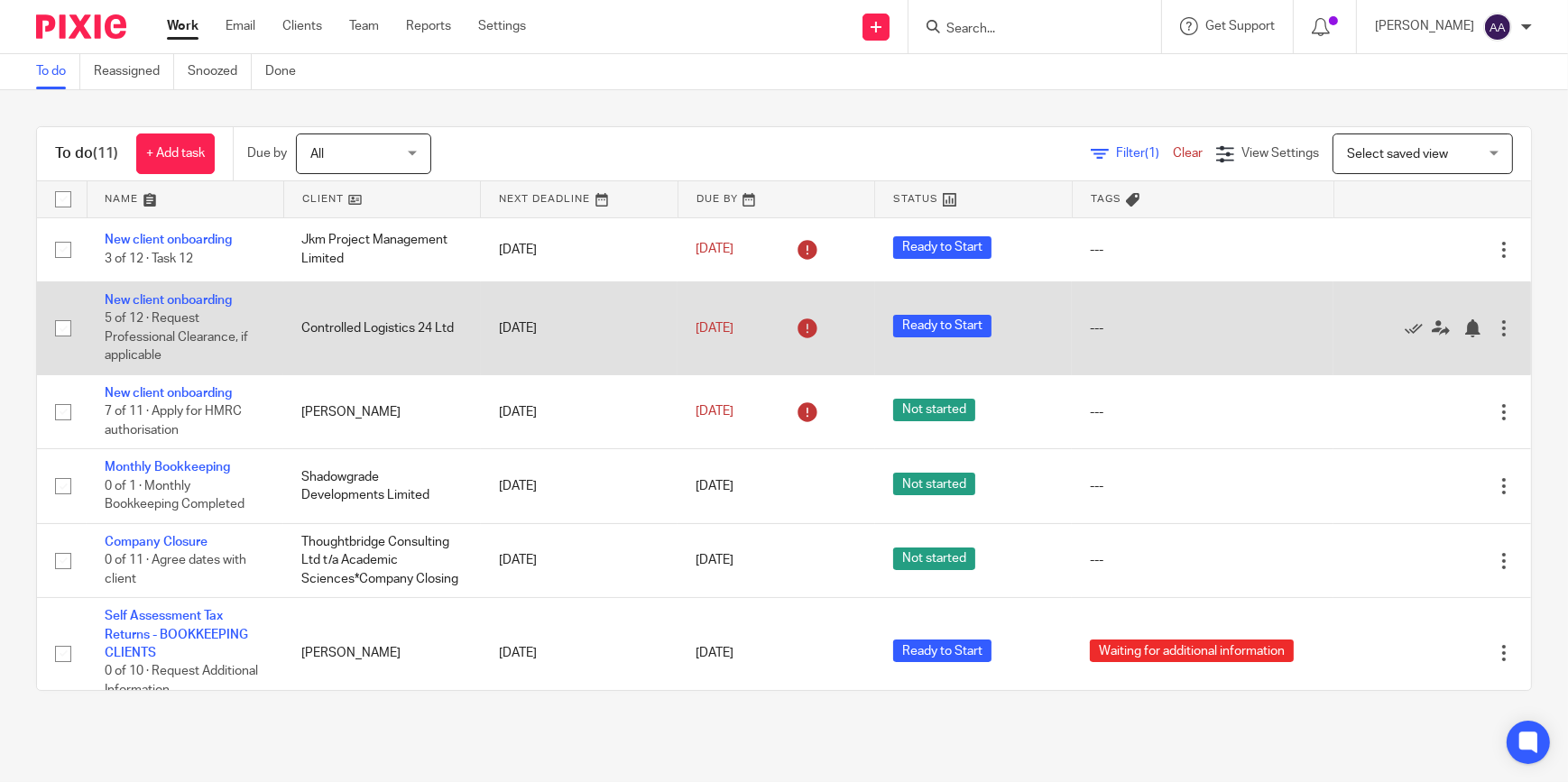
scroll to position [272, 0]
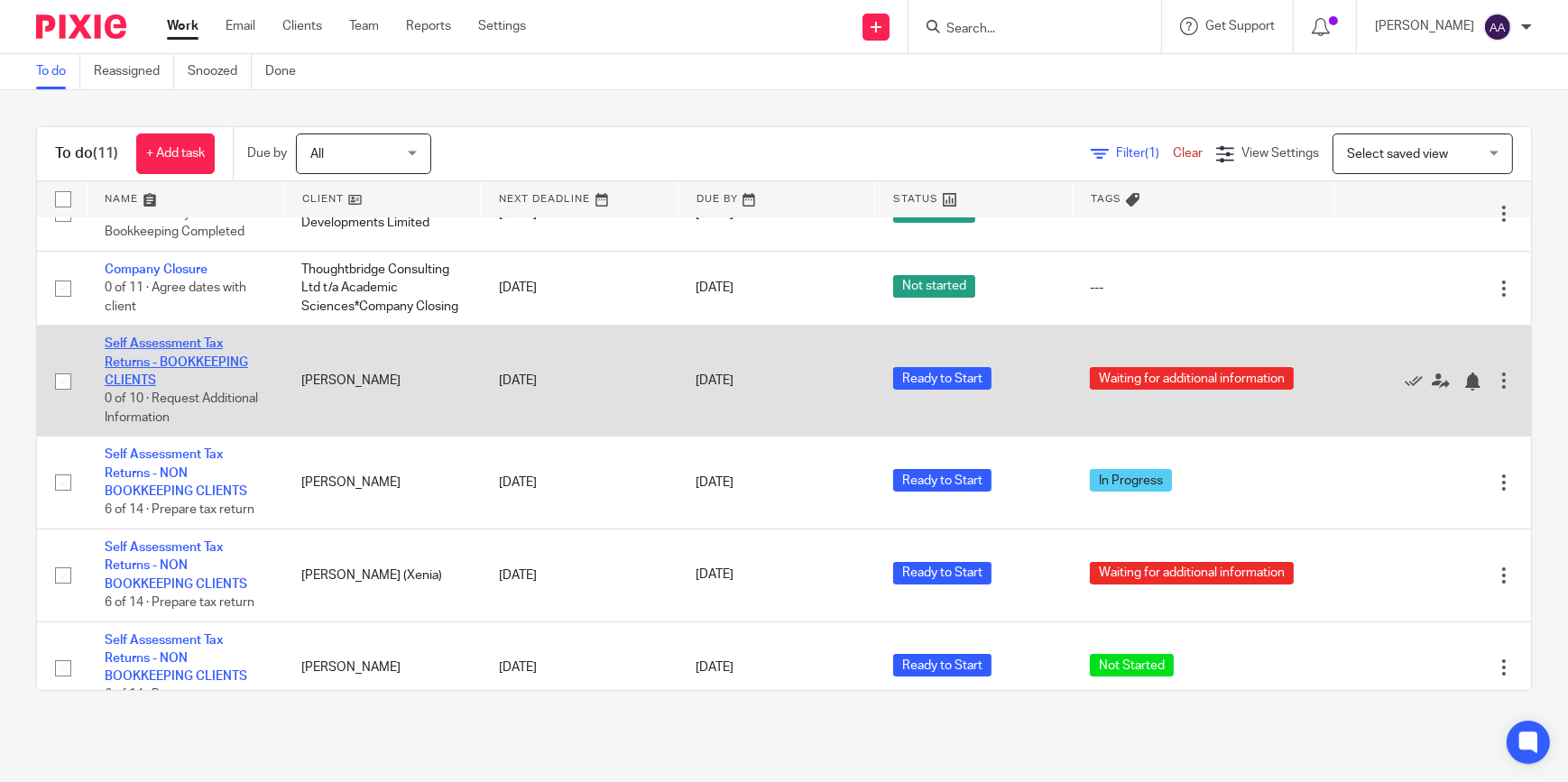
click at [169, 372] on link "Self Assessment Tax Returns - BOOKKEEPING CLIENTS" at bounding box center [176, 362] width 143 height 49
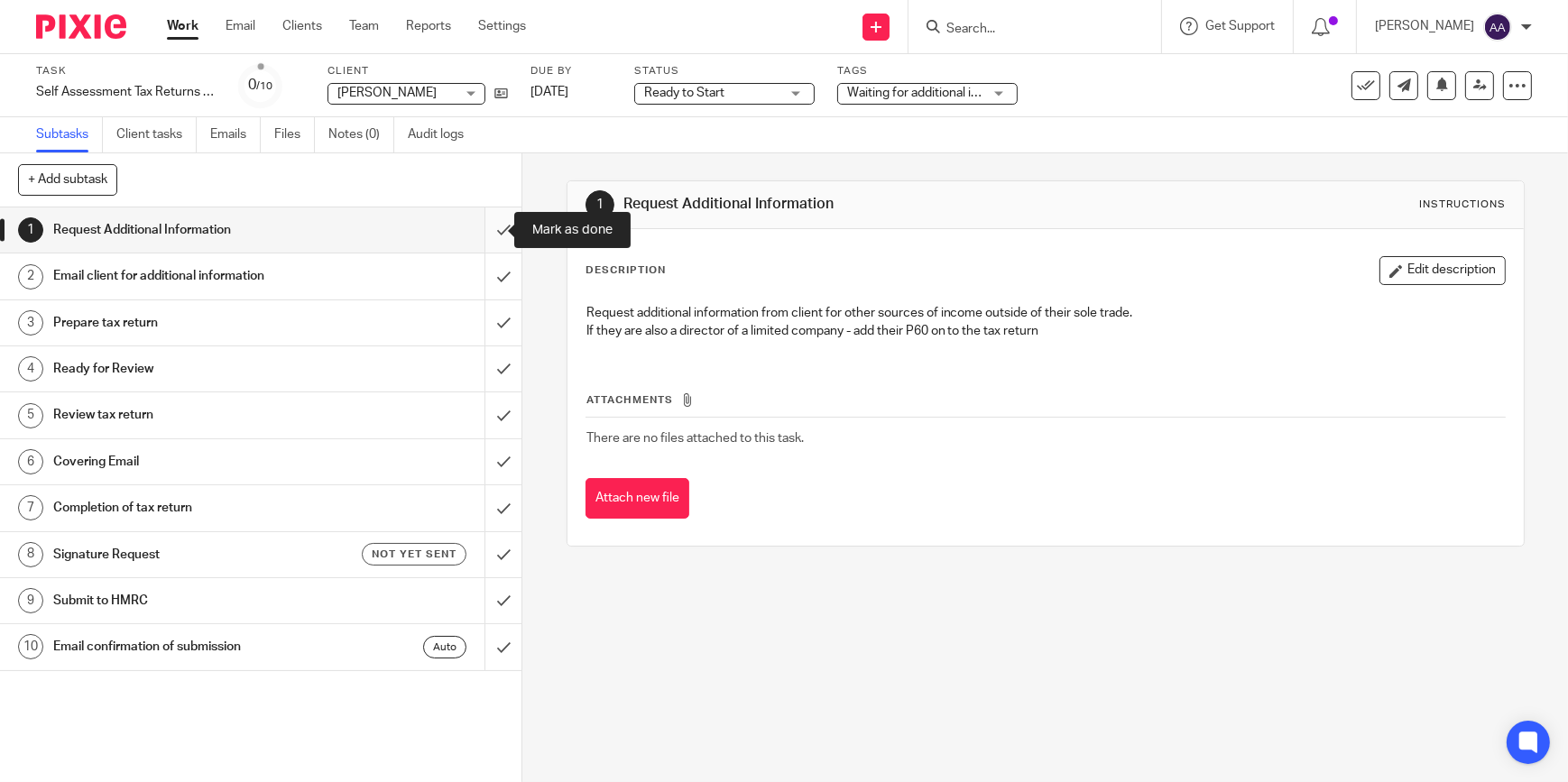
click at [484, 235] on input "submit" at bounding box center [260, 231] width 521 height 46
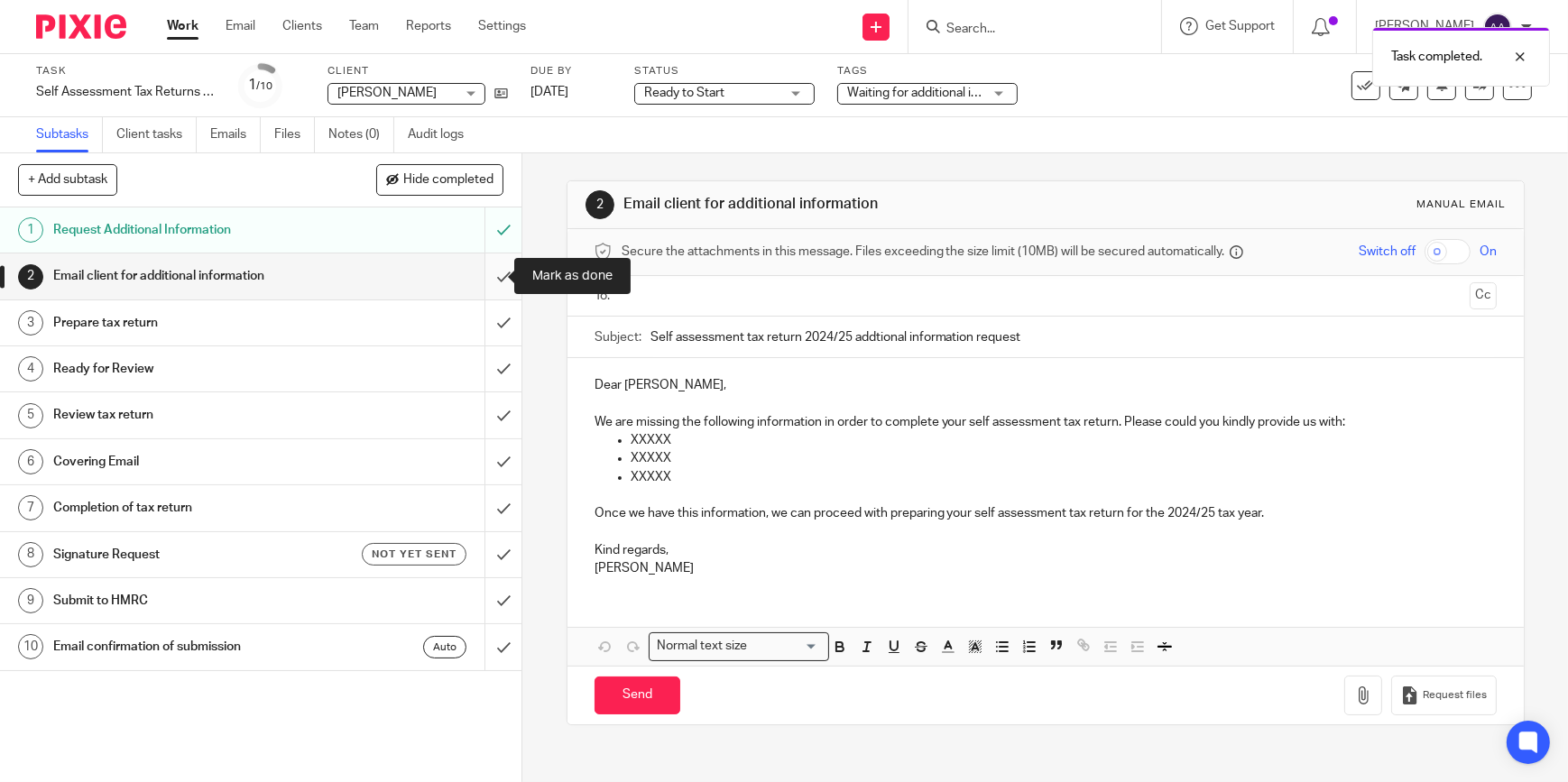
click at [491, 284] on input "submit" at bounding box center [260, 276] width 521 height 46
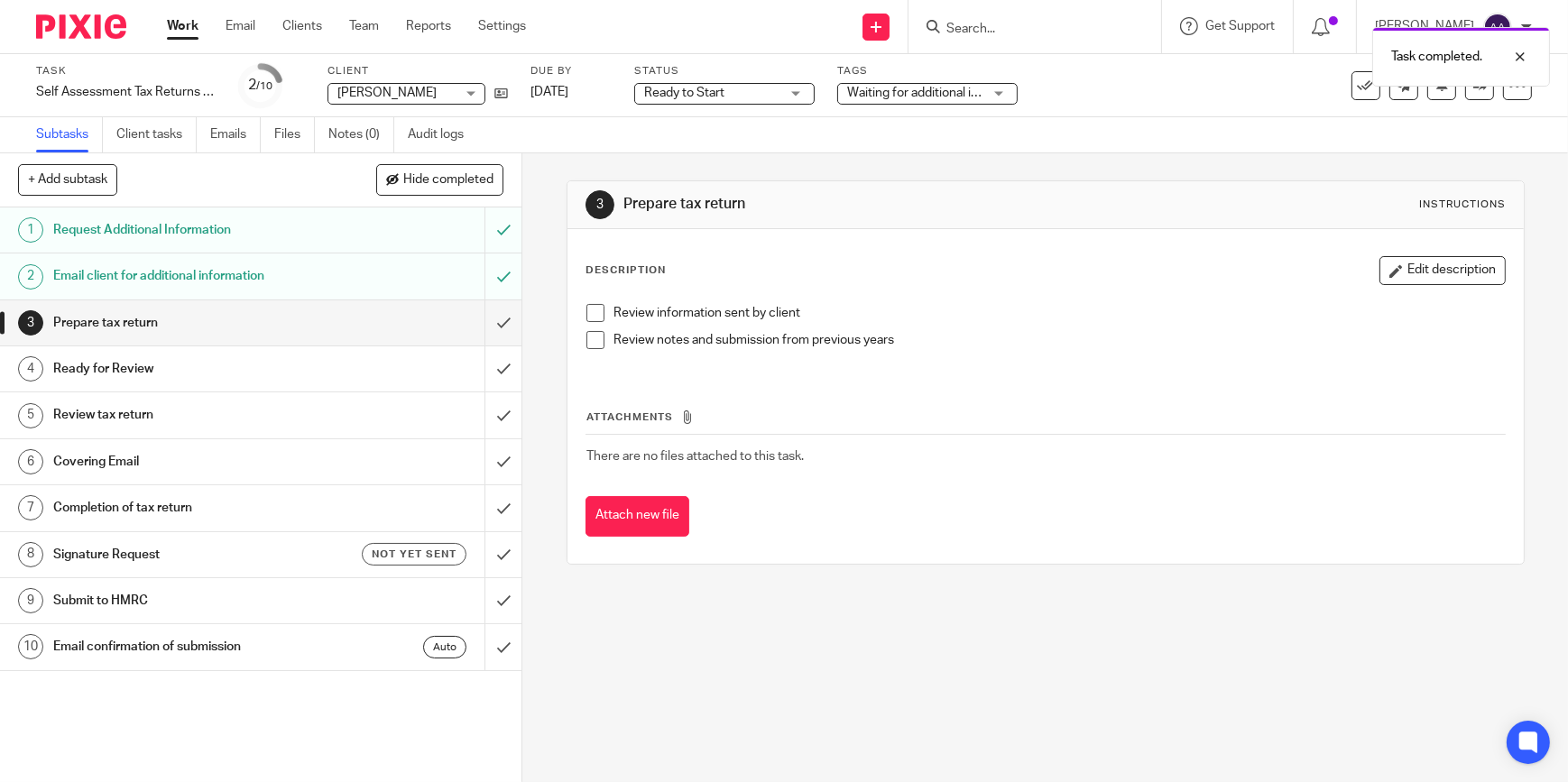
click at [185, 36] on link "Work" at bounding box center [183, 26] width 32 height 18
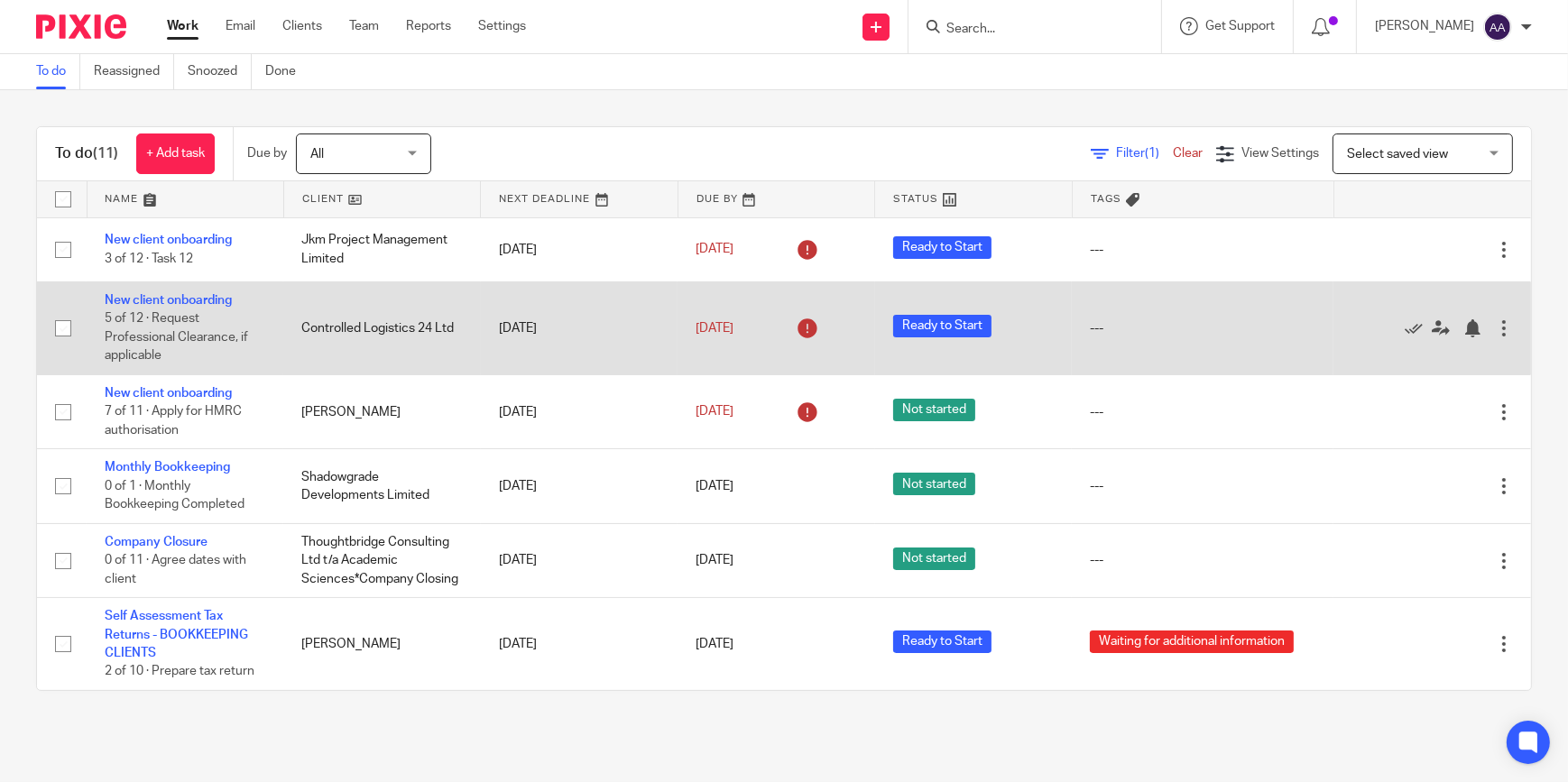
scroll to position [272, 0]
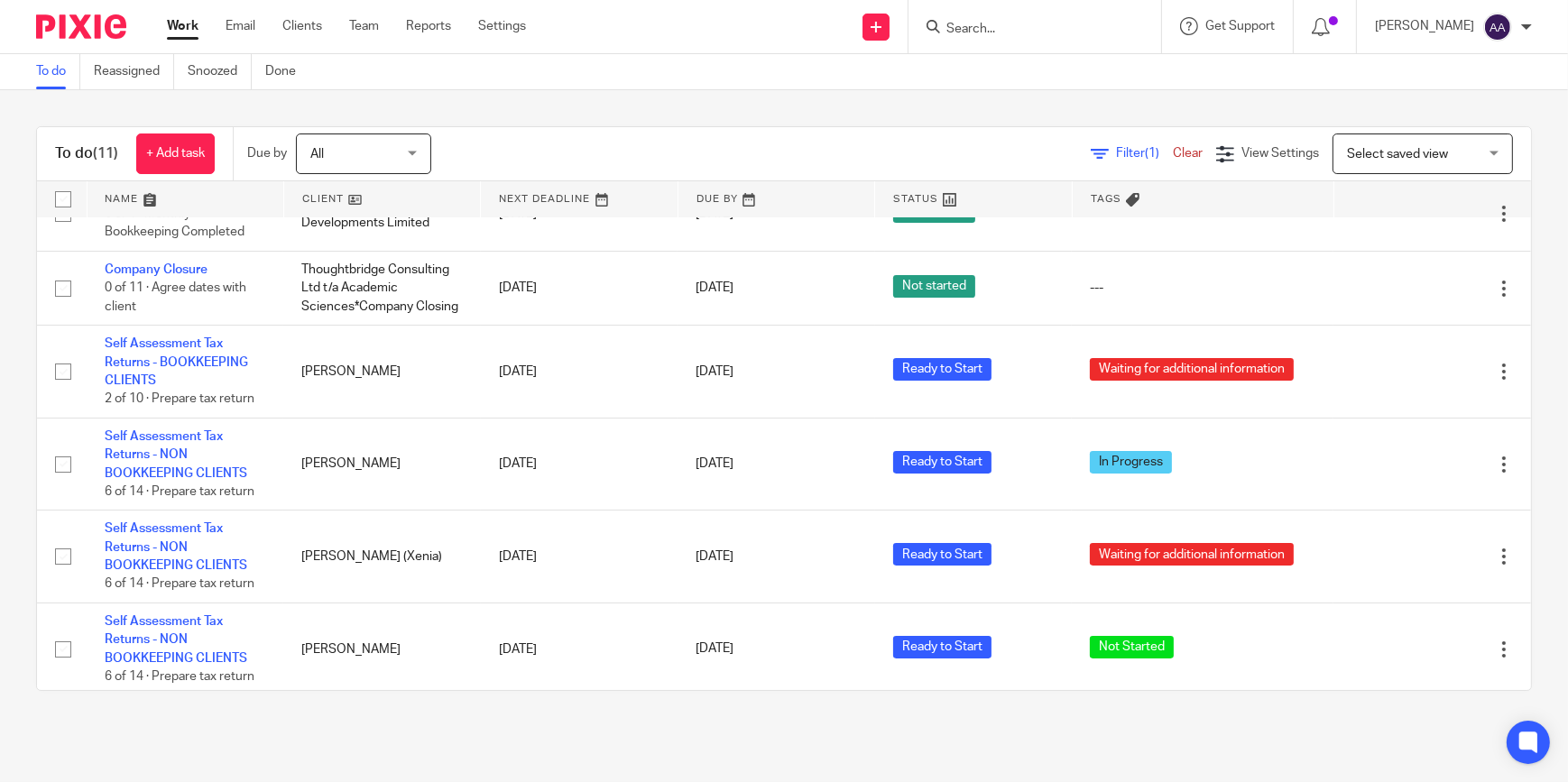
click at [670, 161] on div "Filter (1) Clear View Settings View Settings (1) Filters Clear Save Manage save…" at bounding box center [996, 153] width 1067 height 41
click at [1070, 61] on div "To do Reassigned Snoozed Done" at bounding box center [784, 72] width 1568 height 36
click at [1046, 18] on form at bounding box center [1041, 26] width 192 height 23
click at [1033, 40] on div at bounding box center [1034, 27] width 252 height 53
click at [1027, 24] on input "Search" at bounding box center [1026, 30] width 162 height 16
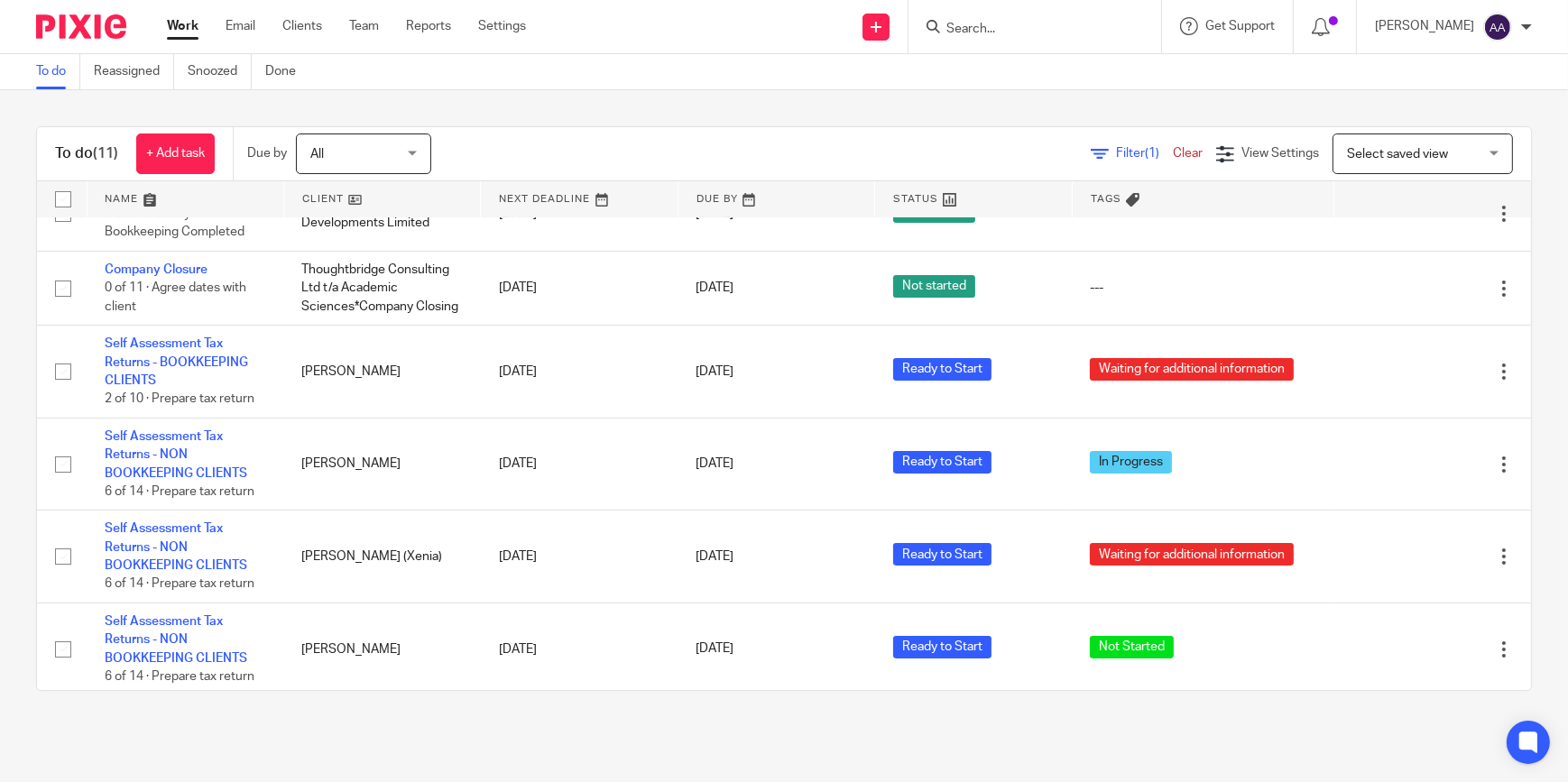
click at [968, 70] on div "To do Reassigned Snoozed Done" at bounding box center [784, 72] width 1568 height 36
click at [659, 735] on main "To do Reassigned Snoozed Done To do (11) + Add task Due by All All Today Tomorr…" at bounding box center [784, 391] width 1568 height 782
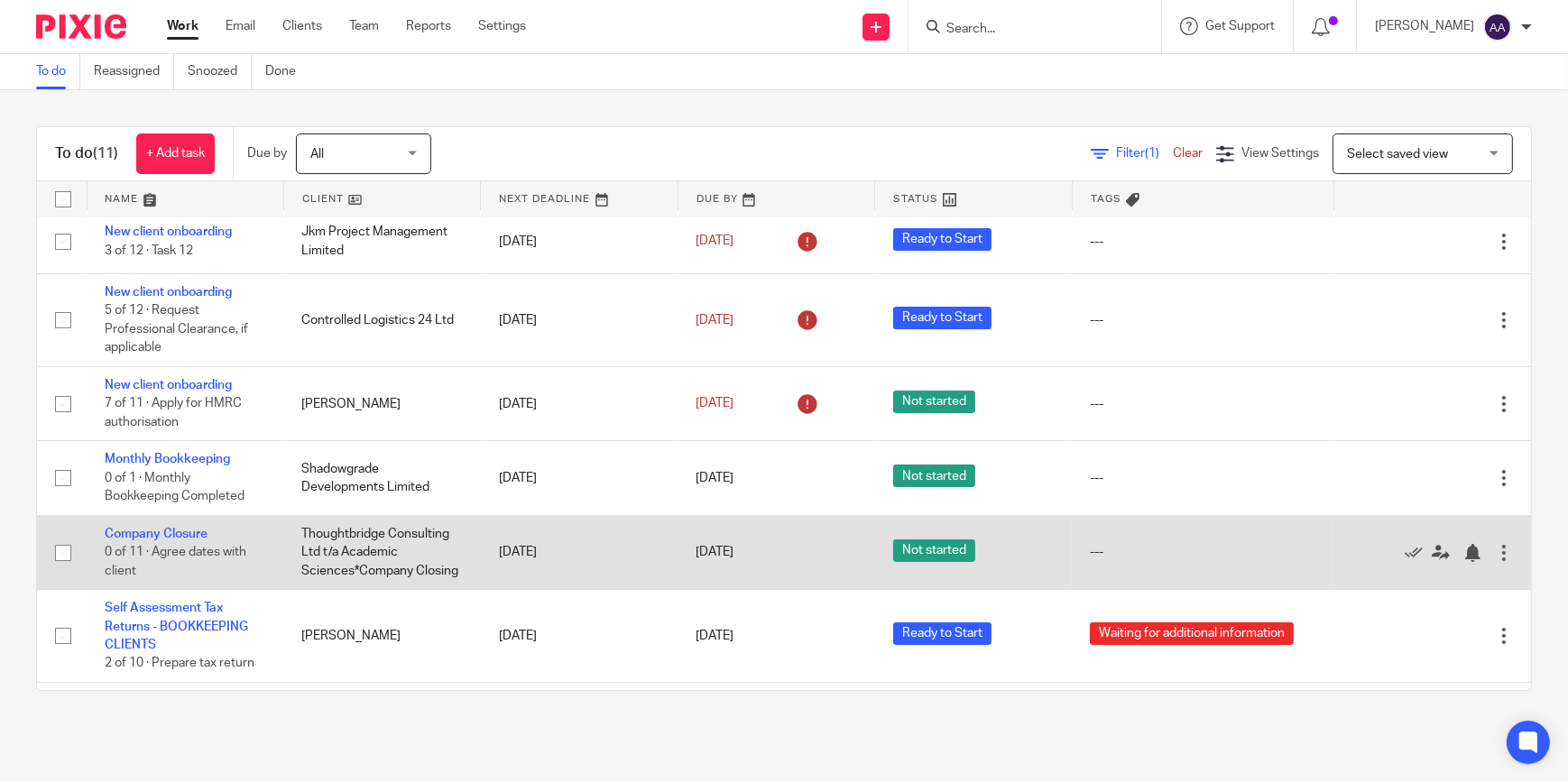
scroll to position [0, 0]
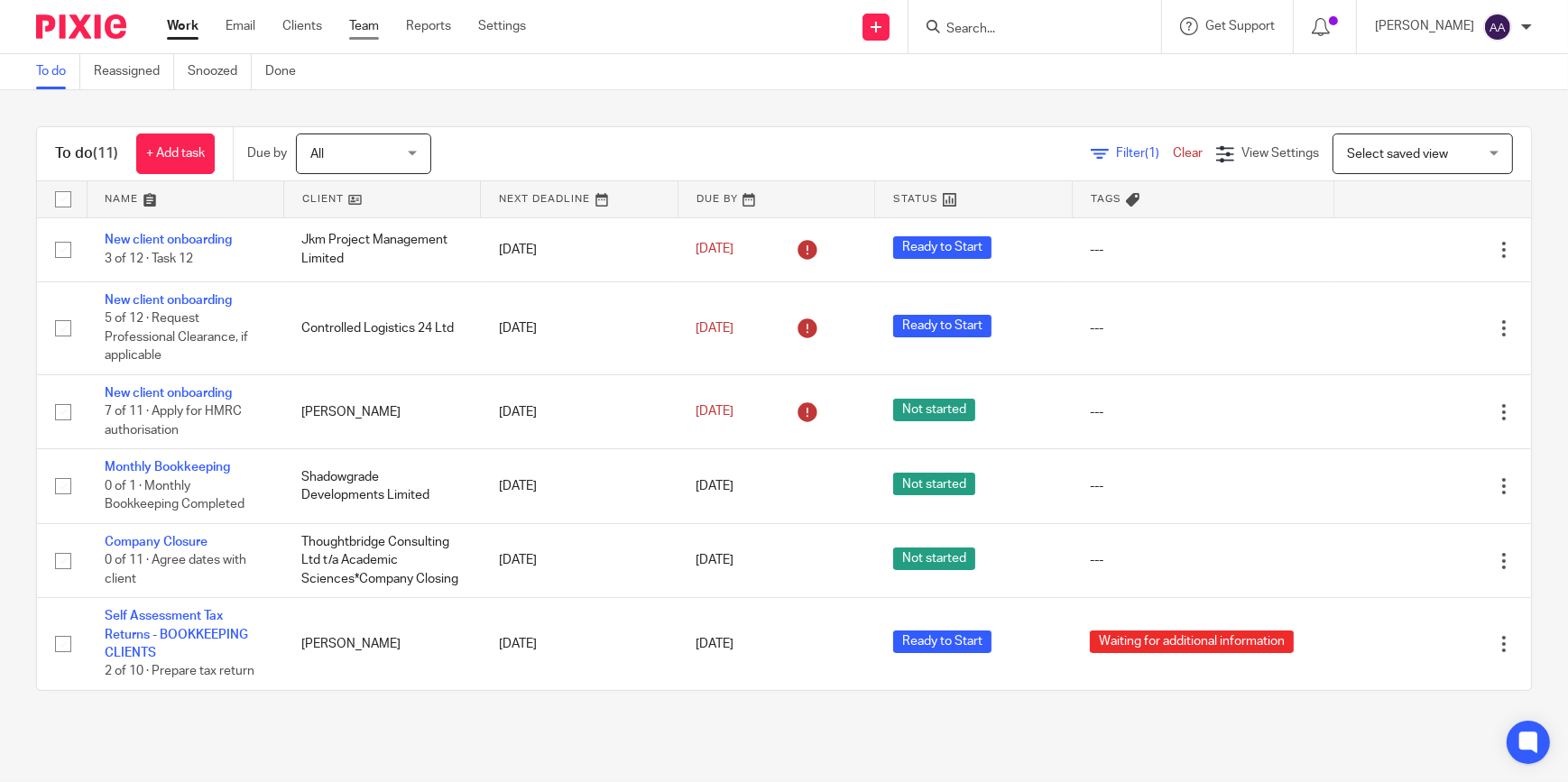
click at [350, 22] on link "Team" at bounding box center [364, 26] width 30 height 18
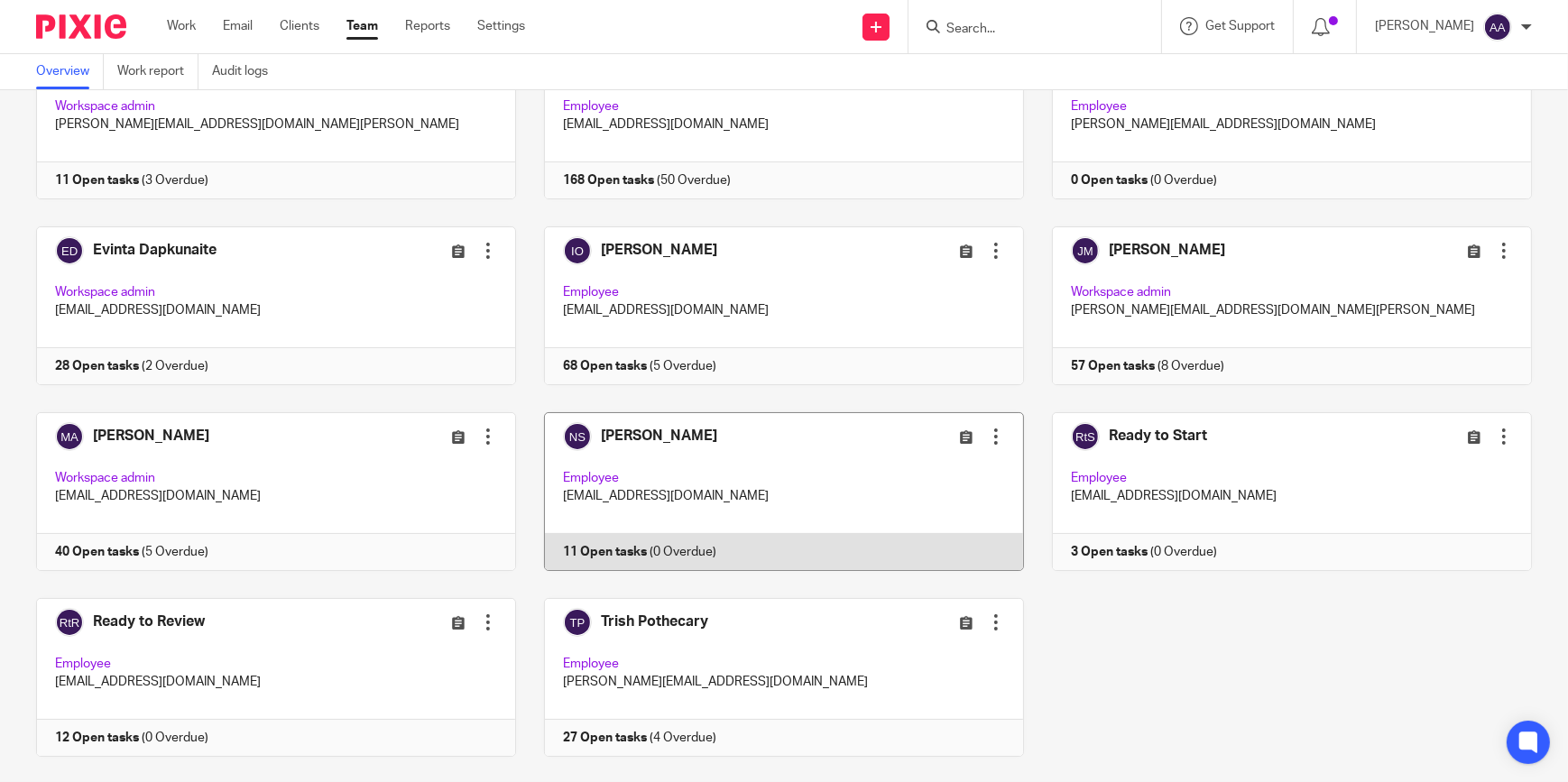
scroll to position [189, 0]
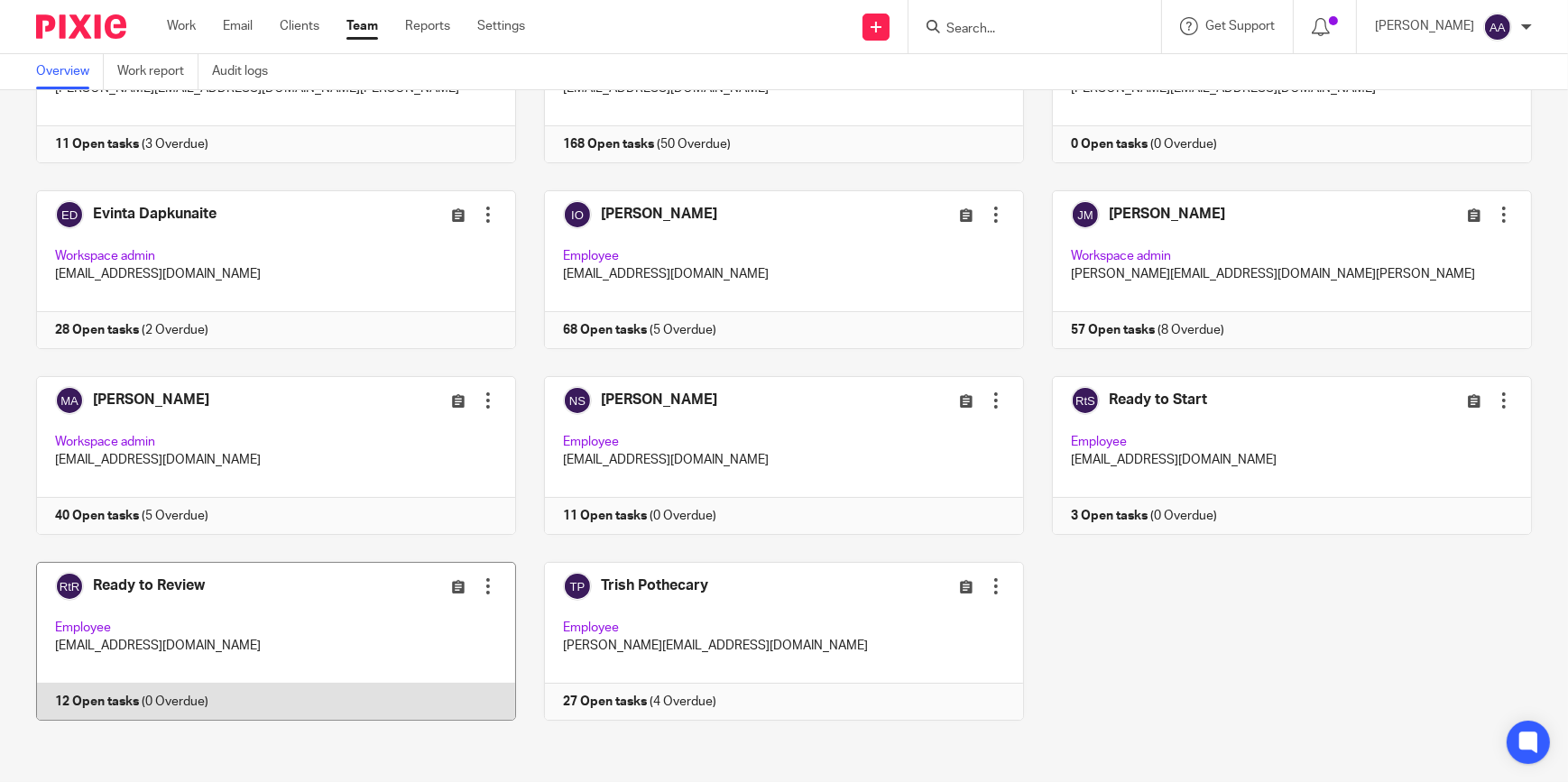
click at [305, 588] on link at bounding box center [261, 641] width 507 height 158
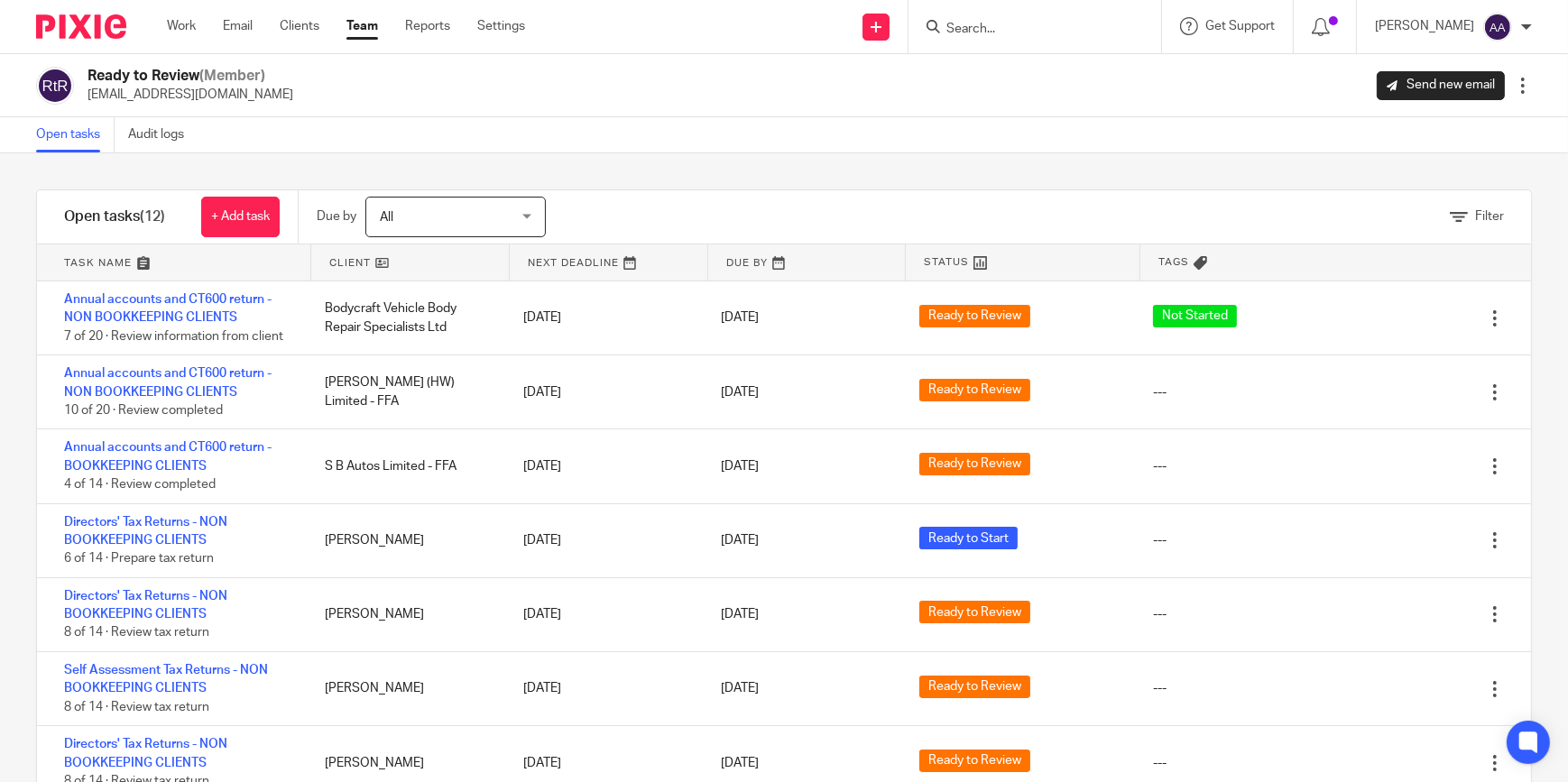
click at [450, 214] on span "All" at bounding box center [445, 217] width 132 height 38
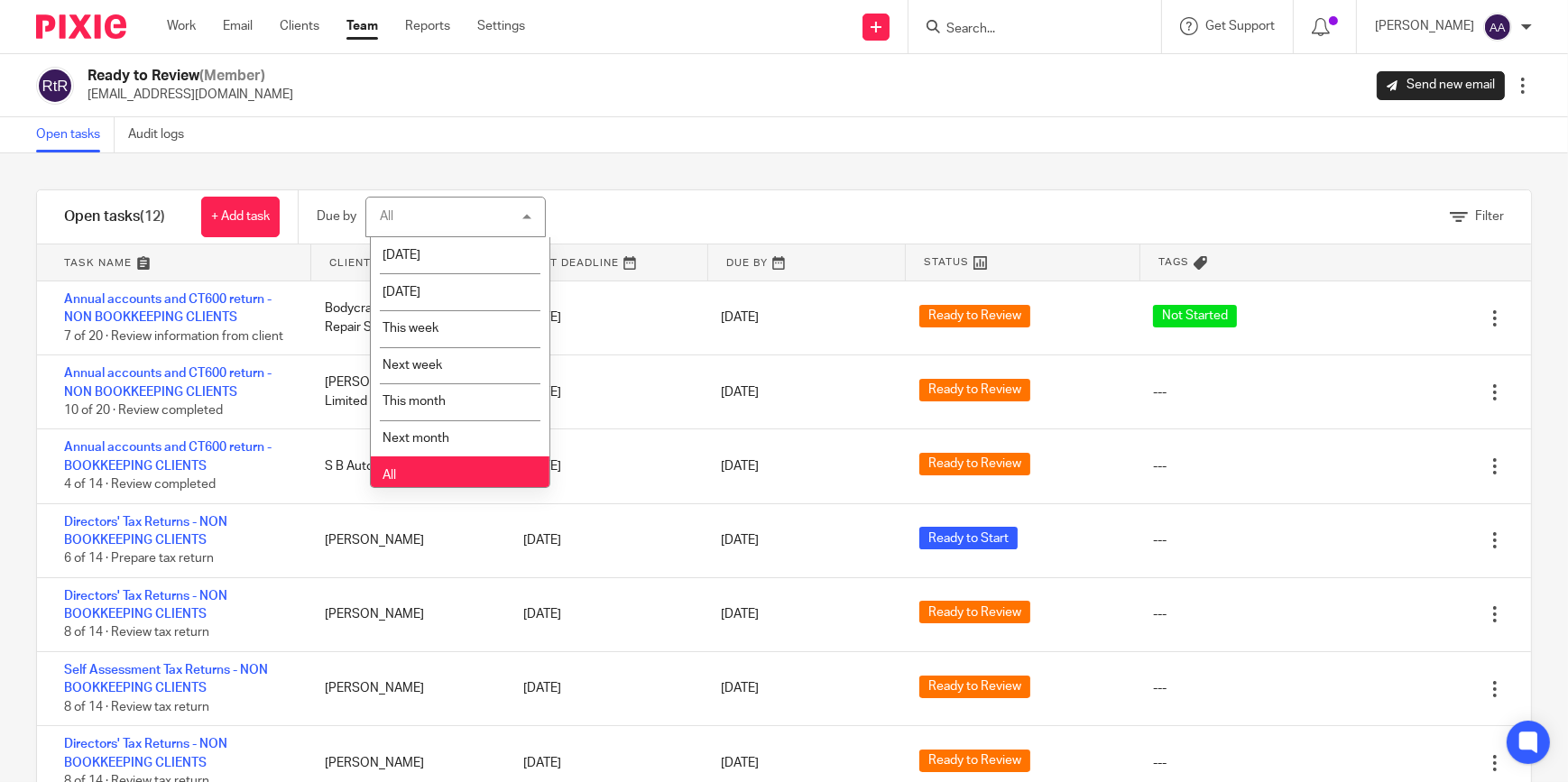
click at [476, 216] on div "All All" at bounding box center [455, 217] width 180 height 41
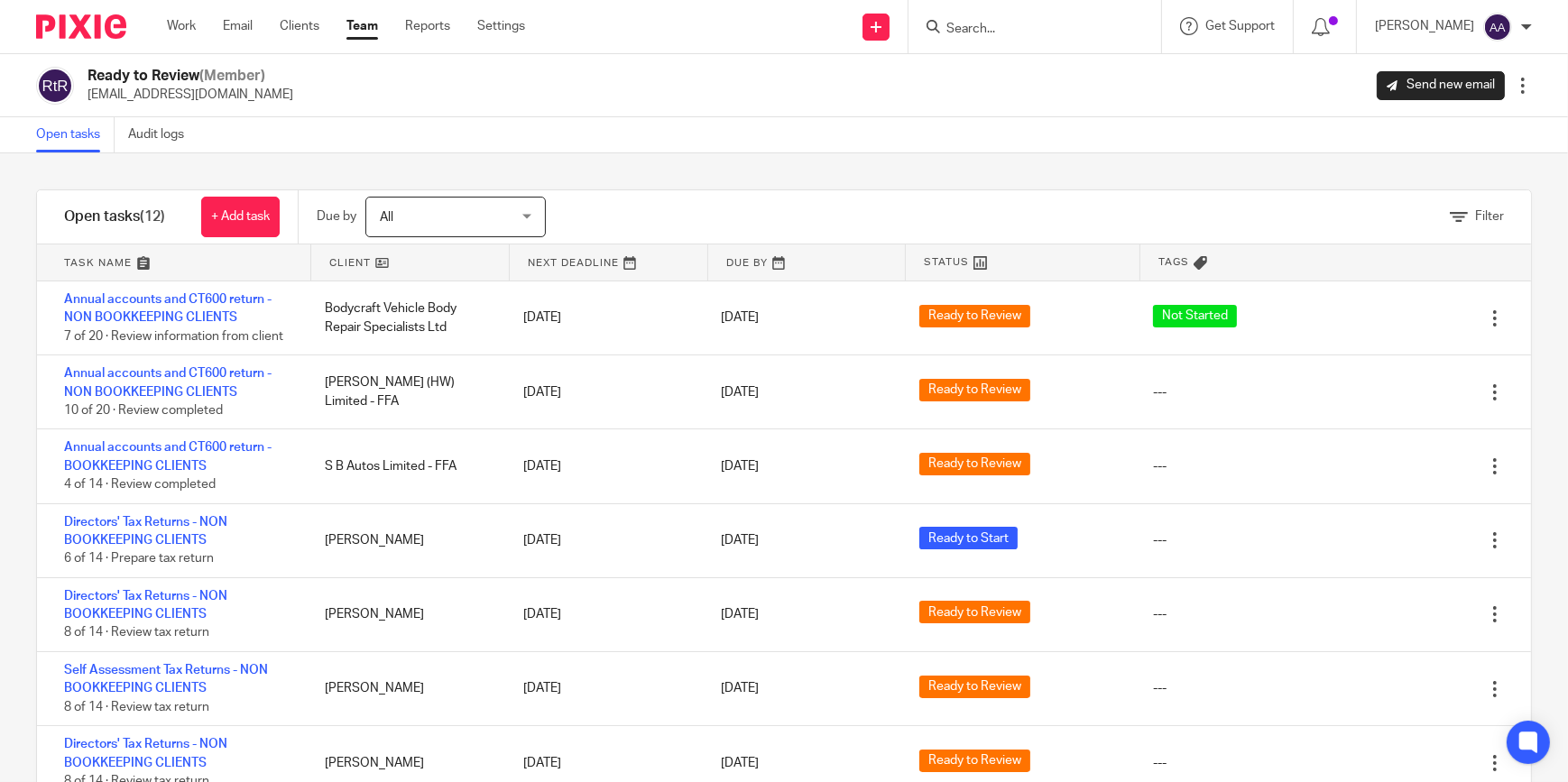
click at [1449, 224] on div "Filter" at bounding box center [1476, 217] width 54 height 19
click at [1449, 215] on link "Filter" at bounding box center [1476, 216] width 54 height 13
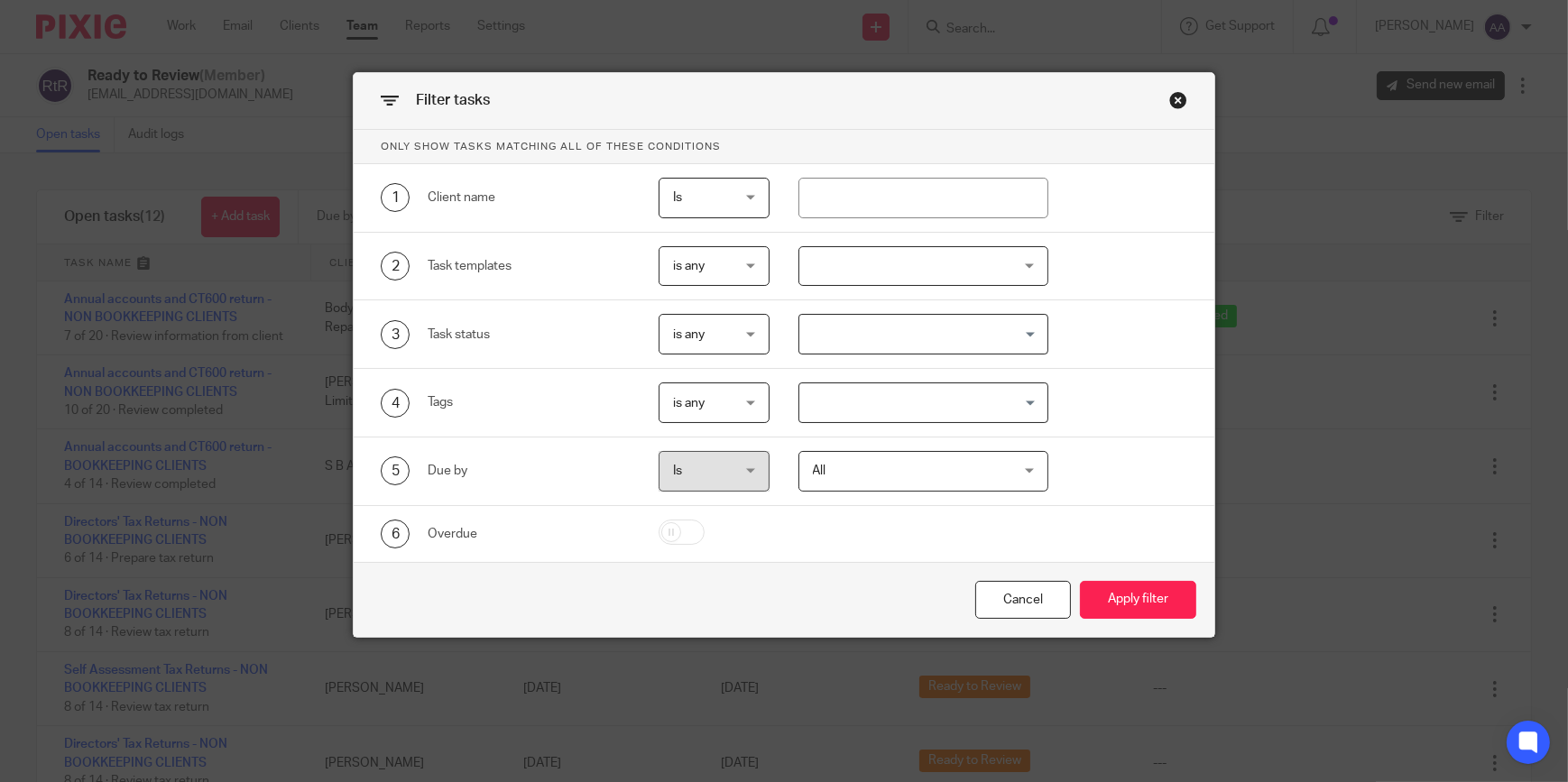
click at [1157, 300] on div "Filter tasks Only show tasks matching all of these conditions 1 Client name Is …" at bounding box center [784, 355] width 863 height 566
click at [1170, 90] on div "Filter tasks Only show tasks matching all of these conditions 1 Client name Is …" at bounding box center [784, 355] width 863 height 566
click at [1170, 94] on div "Close this dialog window" at bounding box center [1178, 100] width 18 height 18
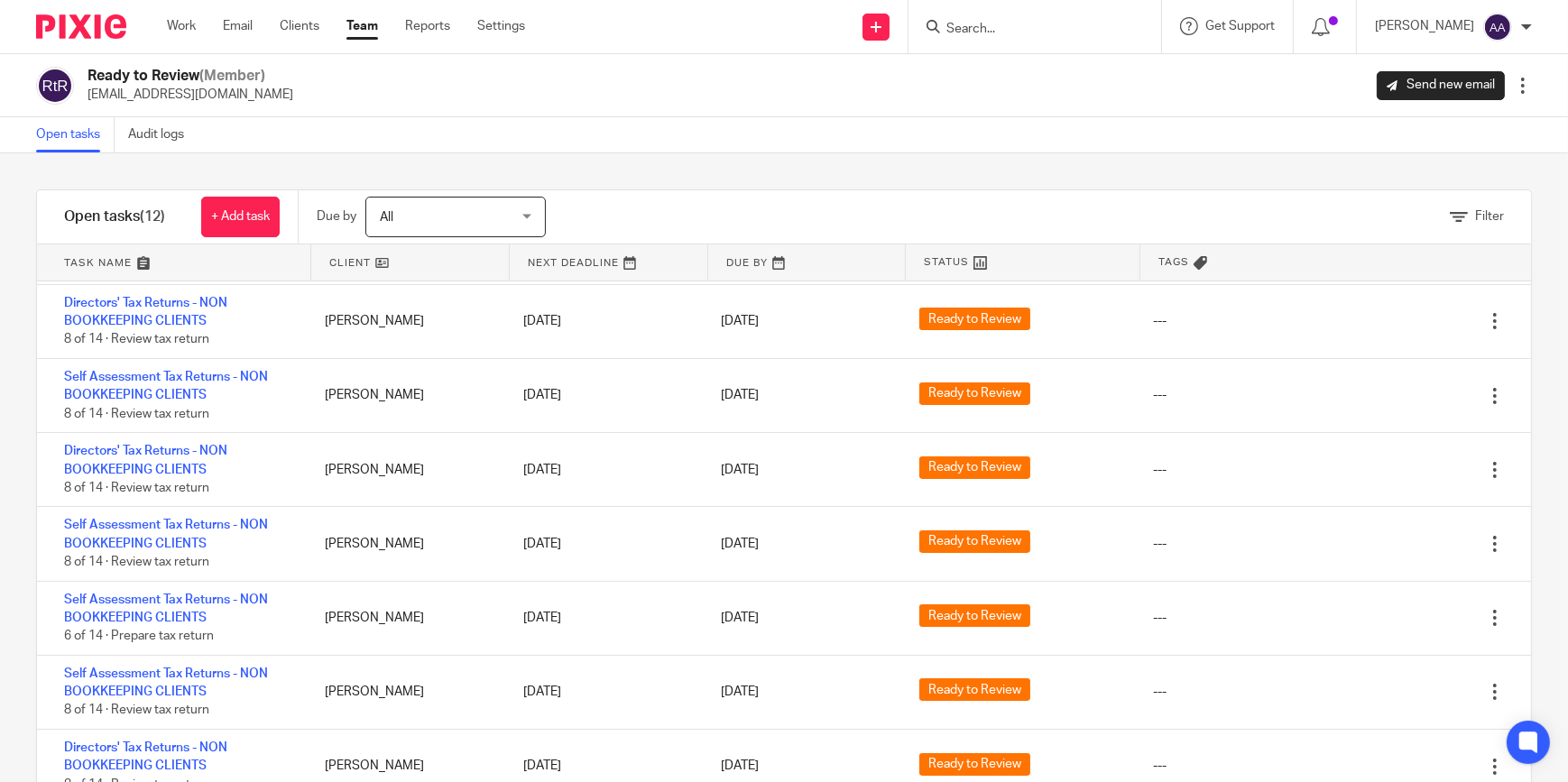
scroll to position [378, 0]
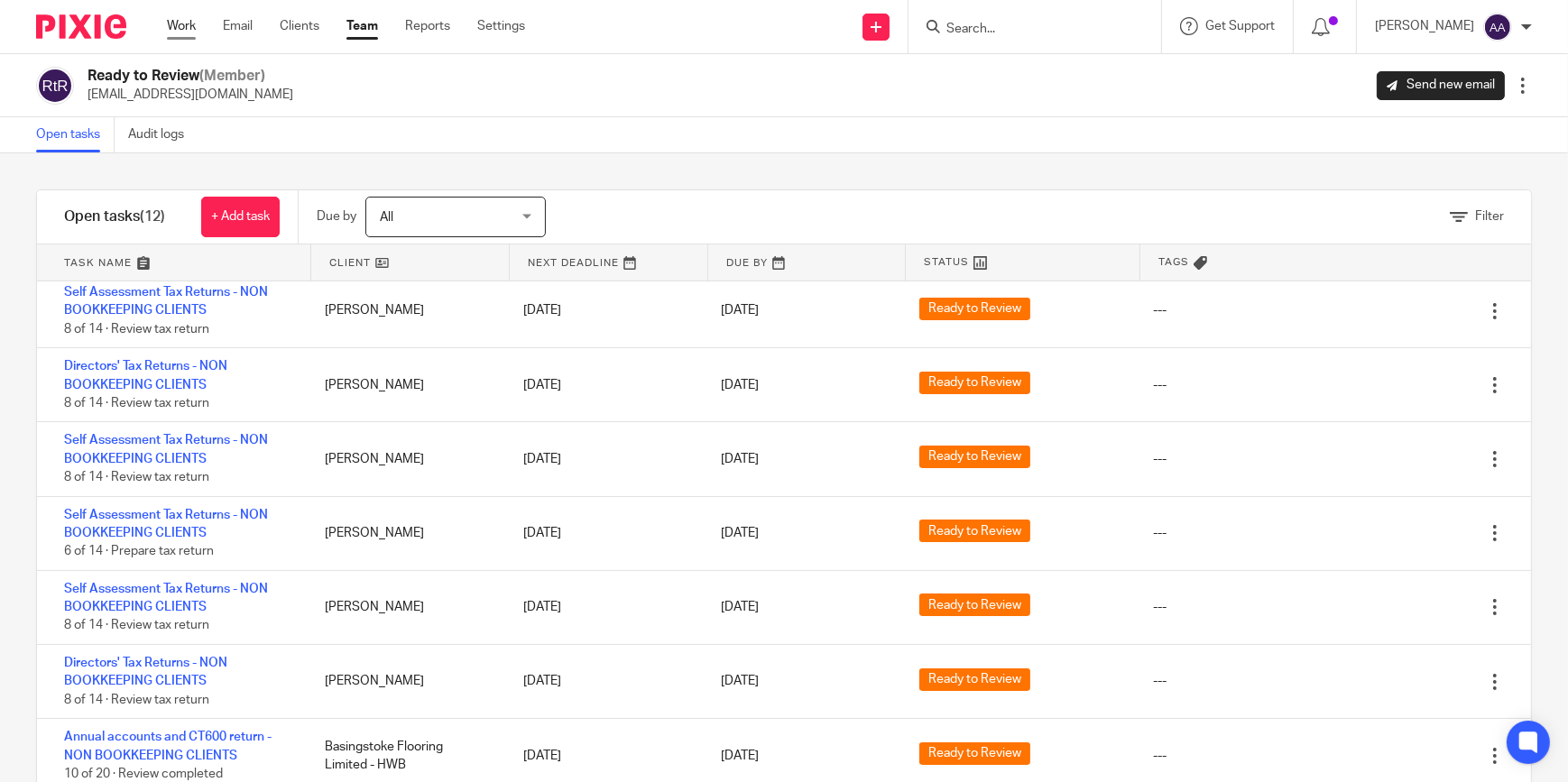
click at [188, 20] on link "Work" at bounding box center [181, 26] width 29 height 18
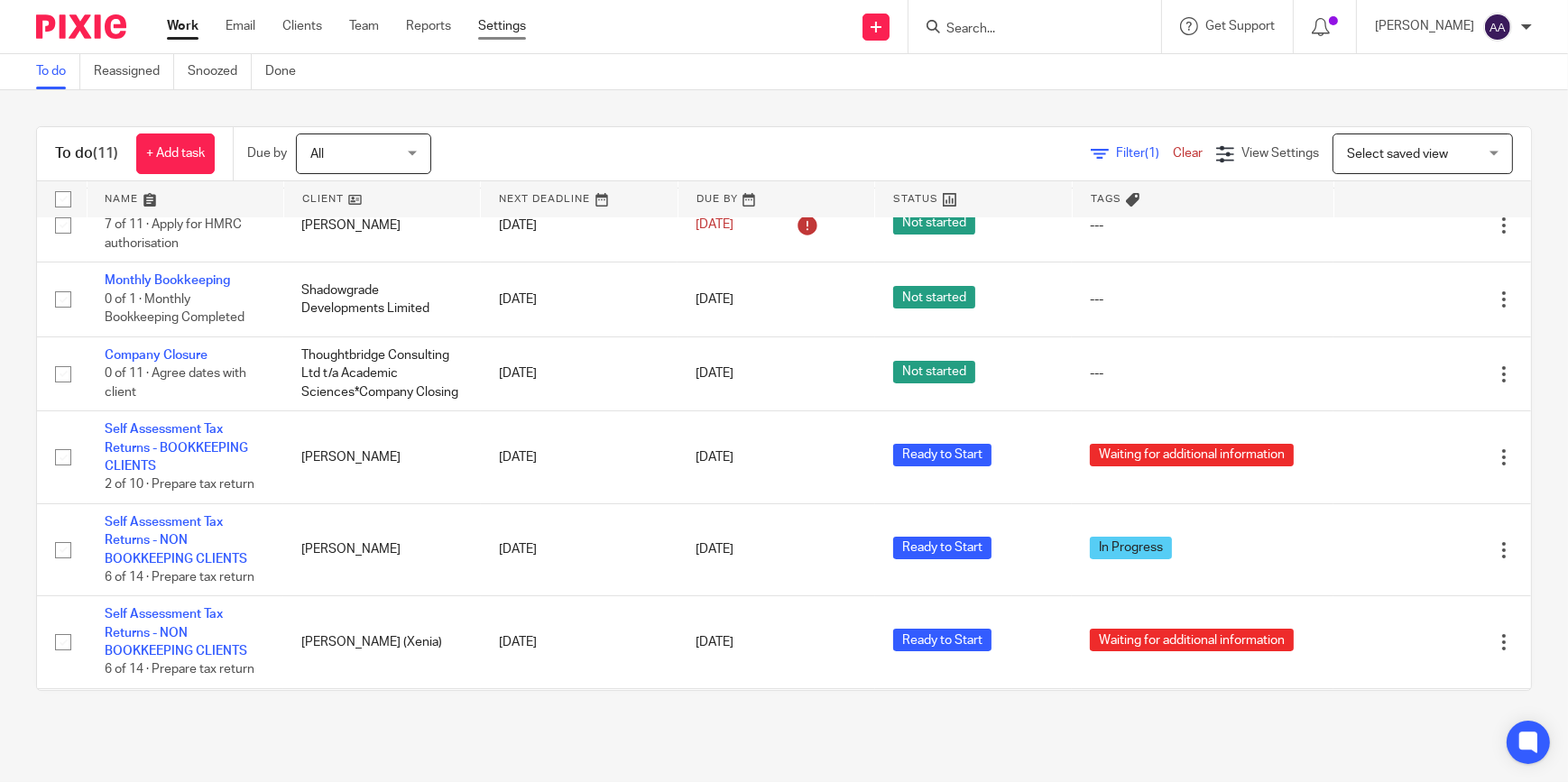
scroll to position [187, 0]
click at [268, 103] on div "To do (11) + Add task Due by All All [DATE] [DATE] This week Next week This mon…" at bounding box center [784, 409] width 1568 height 637
click at [1008, 58] on div "To do Reassigned Snoozed Done" at bounding box center [784, 72] width 1568 height 36
click at [1012, 58] on div "To do Reassigned Snoozed Done" at bounding box center [784, 72] width 1568 height 36
click at [1013, 50] on div at bounding box center [1034, 27] width 252 height 53
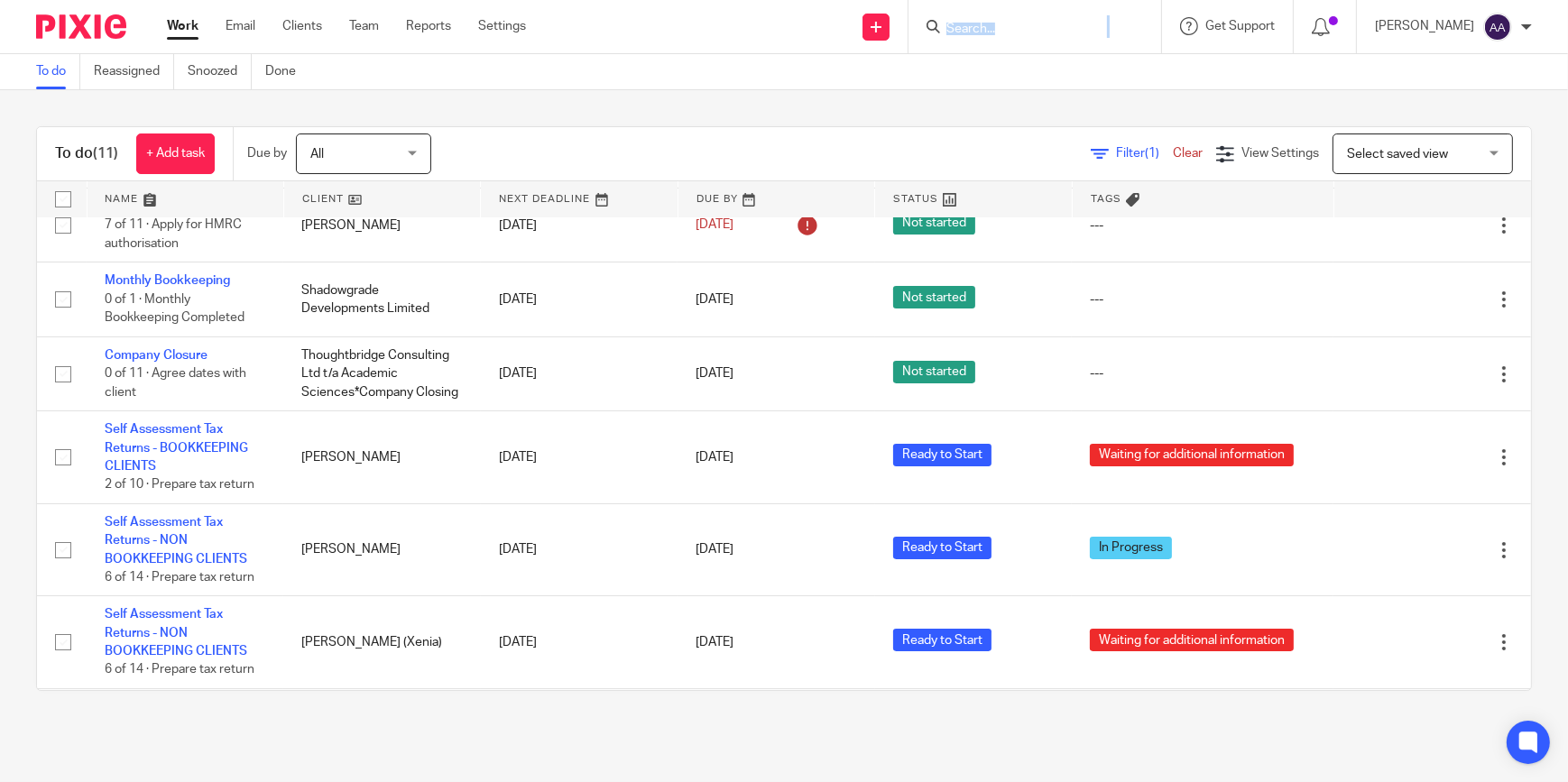
click at [1013, 50] on div at bounding box center [1034, 27] width 252 height 53
drag, startPoint x: 1013, startPoint y: 50, endPoint x: 972, endPoint y: 56, distance: 41.4
click at [972, 55] on div "To do Reassigned Snoozed Done" at bounding box center [784, 72] width 1568 height 36
click at [979, 52] on div at bounding box center [1034, 27] width 252 height 53
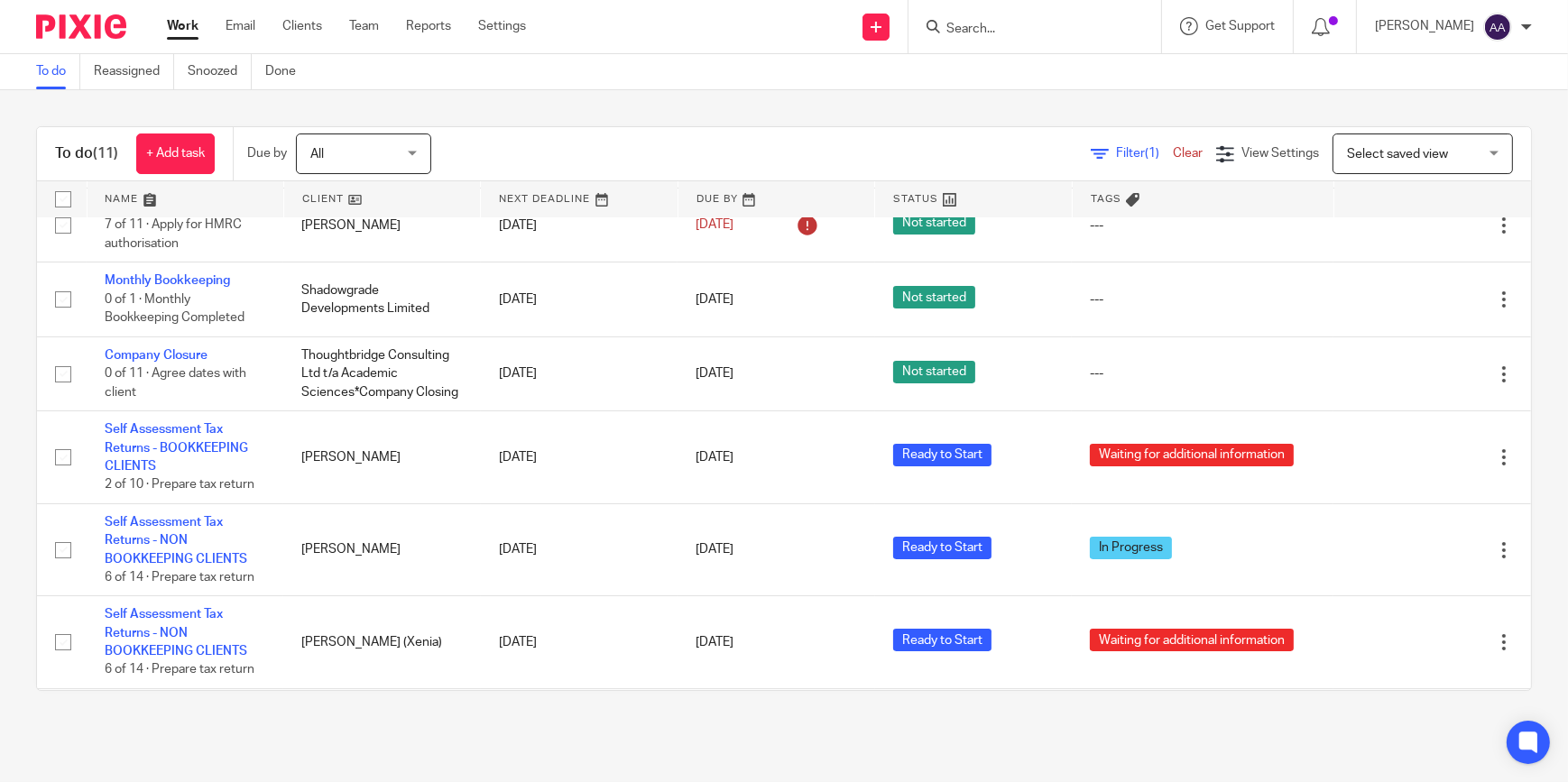
click at [980, 22] on input "Search" at bounding box center [1026, 30] width 162 height 16
click at [1404, 143] on span "Select saved view" at bounding box center [1412, 153] width 132 height 38
click at [1493, 113] on div "To do (11) + Add task Due by All All [DATE] [DATE] This week Next week This mon…" at bounding box center [784, 409] width 1568 height 637
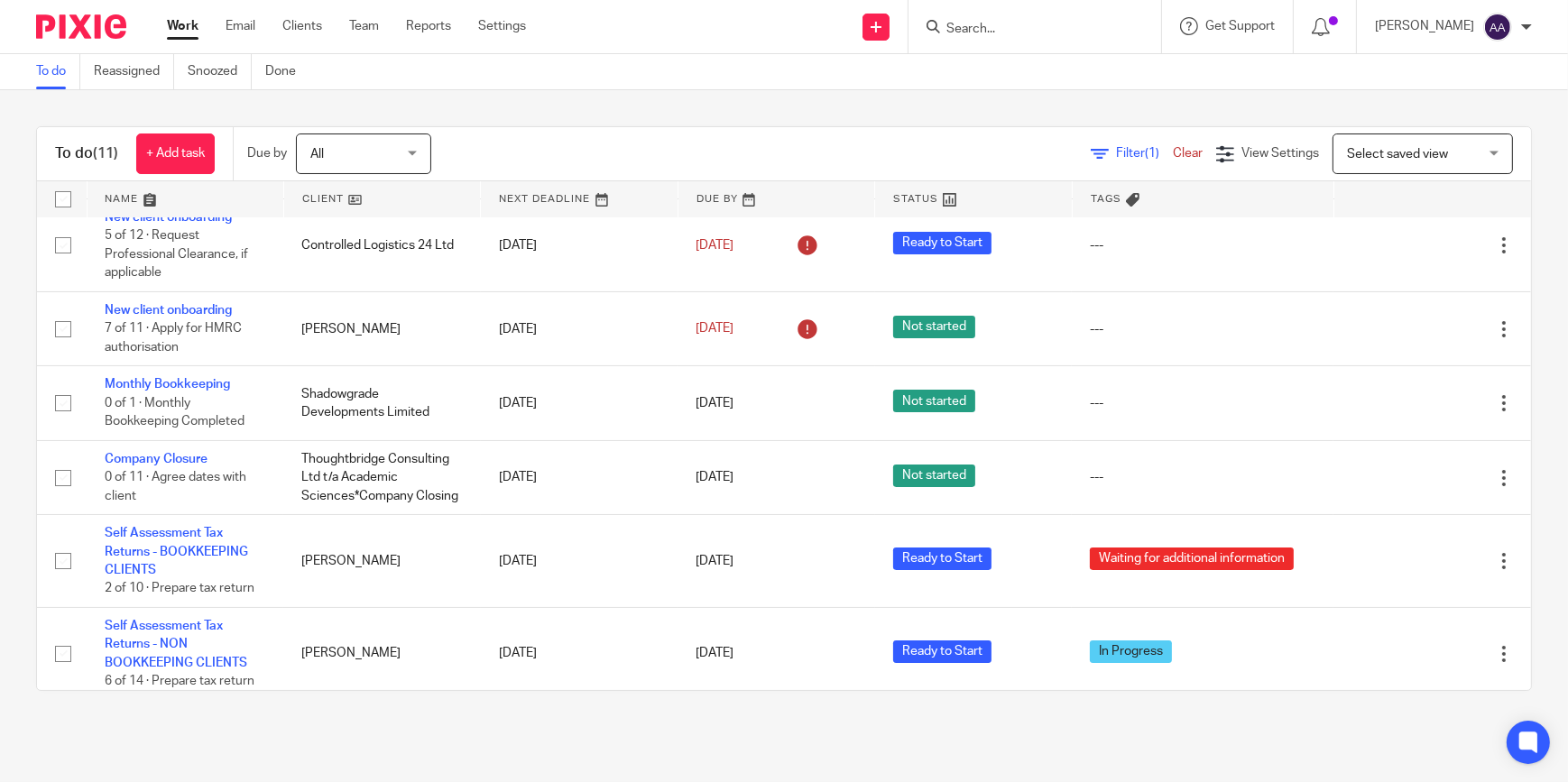
scroll to position [0, 0]
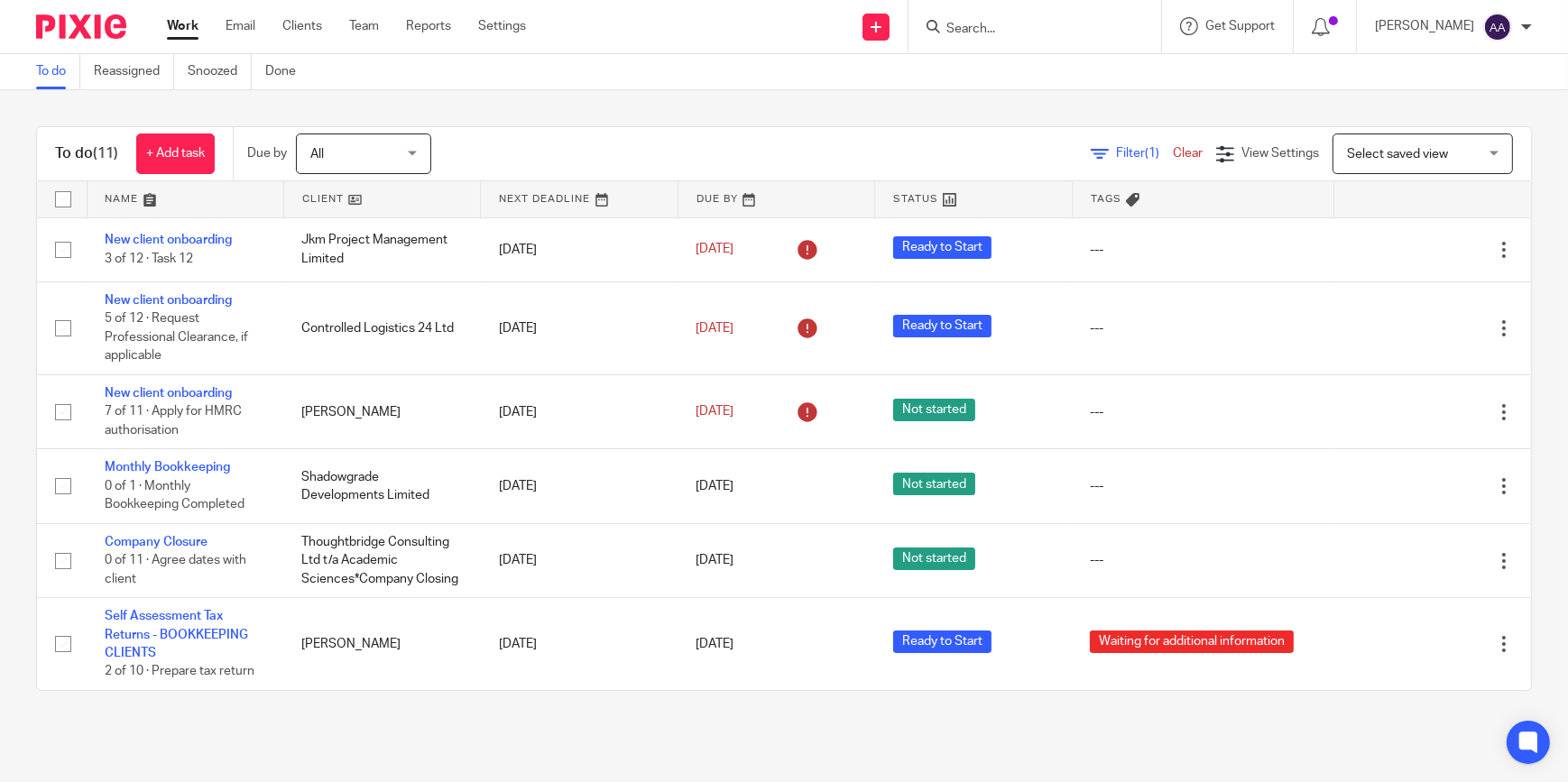
drag, startPoint x: 1453, startPoint y: 198, endPoint x: 1440, endPoint y: 199, distance: 13.0
drag, startPoint x: 1440, startPoint y: 199, endPoint x: 1271, endPoint y: 120, distance: 186.6
click at [1271, 120] on div "To do (11) + Add task Due by All All [DATE] [DATE] This week Next week This mon…" at bounding box center [784, 409] width 1568 height 637
click at [981, 104] on div "To do (11) + Add task Due by All All [DATE] [DATE] This week Next week This mon…" at bounding box center [784, 409] width 1568 height 637
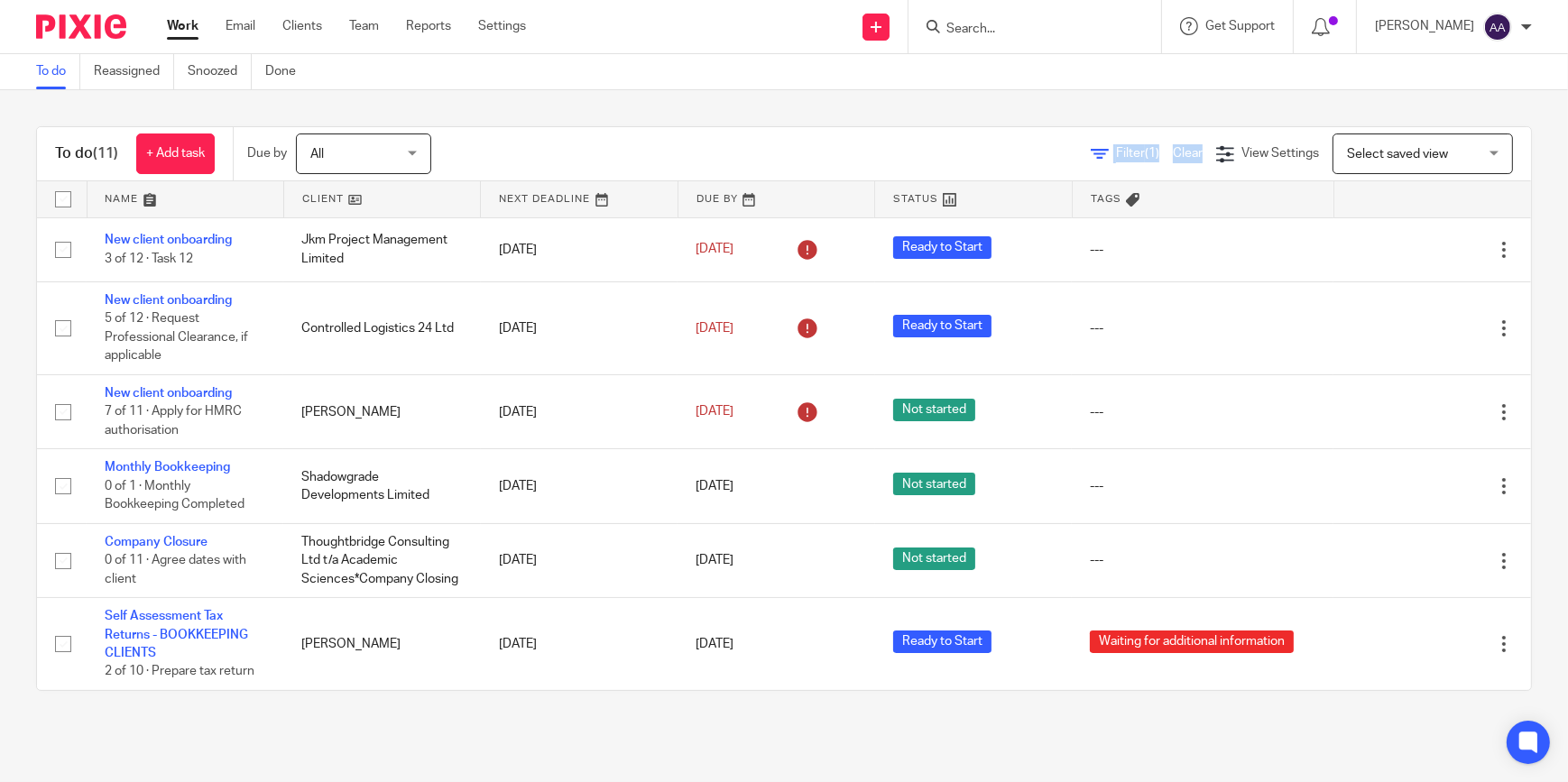
click at [981, 104] on div "To do (11) + Add task Due by All All [DATE] [DATE] This week Next week This mon…" at bounding box center [784, 409] width 1568 height 637
drag, startPoint x: 981, startPoint y: 104, endPoint x: 688, endPoint y: 118, distance: 293.3
click at [688, 118] on div "To do (11) + Add task Due by All All [DATE] [DATE] This week Next week This mon…" at bounding box center [784, 409] width 1568 height 637
click at [749, 119] on div "To do (11) + Add task Due by All All [DATE] [DATE] This week Next week This mon…" at bounding box center [784, 409] width 1568 height 637
click at [962, 156] on div "Filter (1) Clear View Settings View Settings (1) Filters Clear Save Manage save…" at bounding box center [996, 153] width 1067 height 41
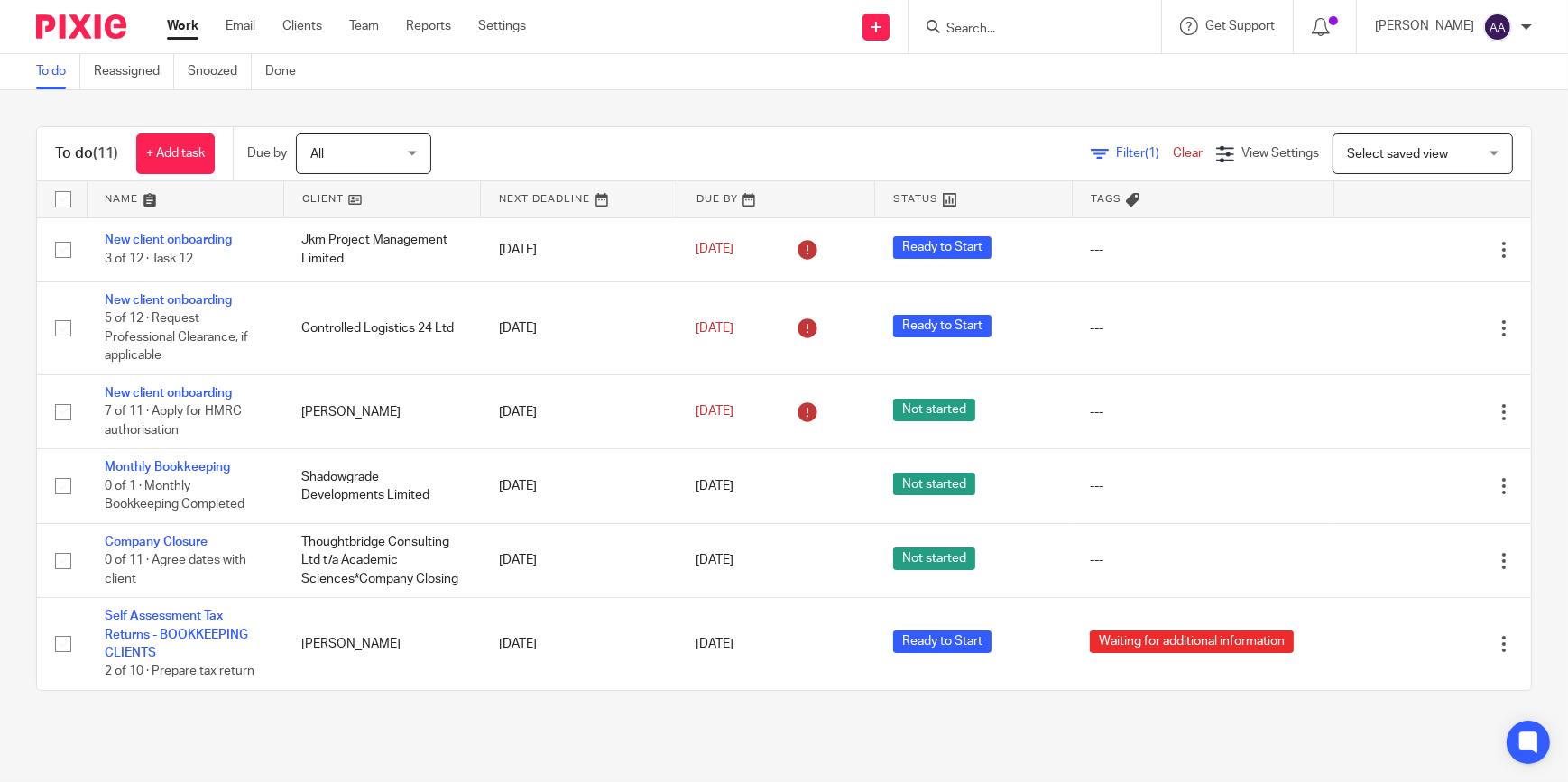
click at [1061, 22] on input "Search" at bounding box center [1026, 30] width 162 height 16
click at [904, 105] on div "To do (11) + Add task Due by All All [DATE] [DATE] This week Next week This mon…" at bounding box center [784, 409] width 1568 height 637
click at [1037, 18] on form at bounding box center [1041, 26] width 192 height 23
click at [1047, 22] on input "Search" at bounding box center [1026, 30] width 162 height 16
click at [439, 107] on div "To do (11) + Add task Due by All All [DATE] [DATE] This week Next week This mon…" at bounding box center [784, 409] width 1568 height 637
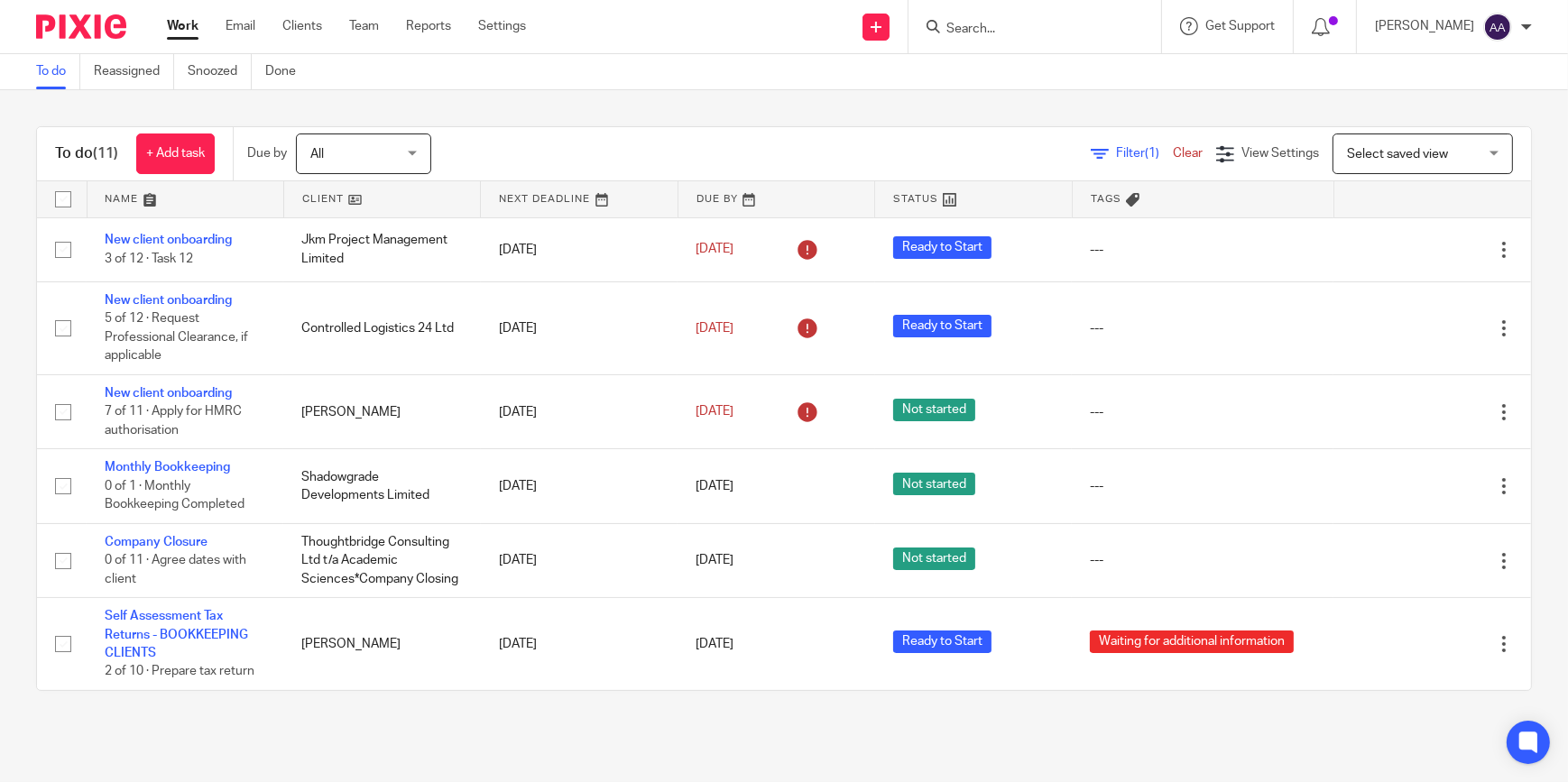
click at [741, 150] on div "Filter (1) Clear View Settings View Settings (1) Filters Clear Save Manage save…" at bounding box center [996, 153] width 1067 height 41
click at [741, 134] on div "Filter (1) Clear View Settings View Settings (1) Filters Clear Save Manage save…" at bounding box center [996, 153] width 1067 height 41
click at [1027, 75] on div "To do Reassigned Snoozed Done" at bounding box center [784, 72] width 1568 height 36
click at [1033, 36] on form at bounding box center [1041, 26] width 192 height 23
click at [948, 91] on div "To do (11) + Add task Due by All All [DATE] [DATE] This week Next week This mon…" at bounding box center [784, 409] width 1568 height 637
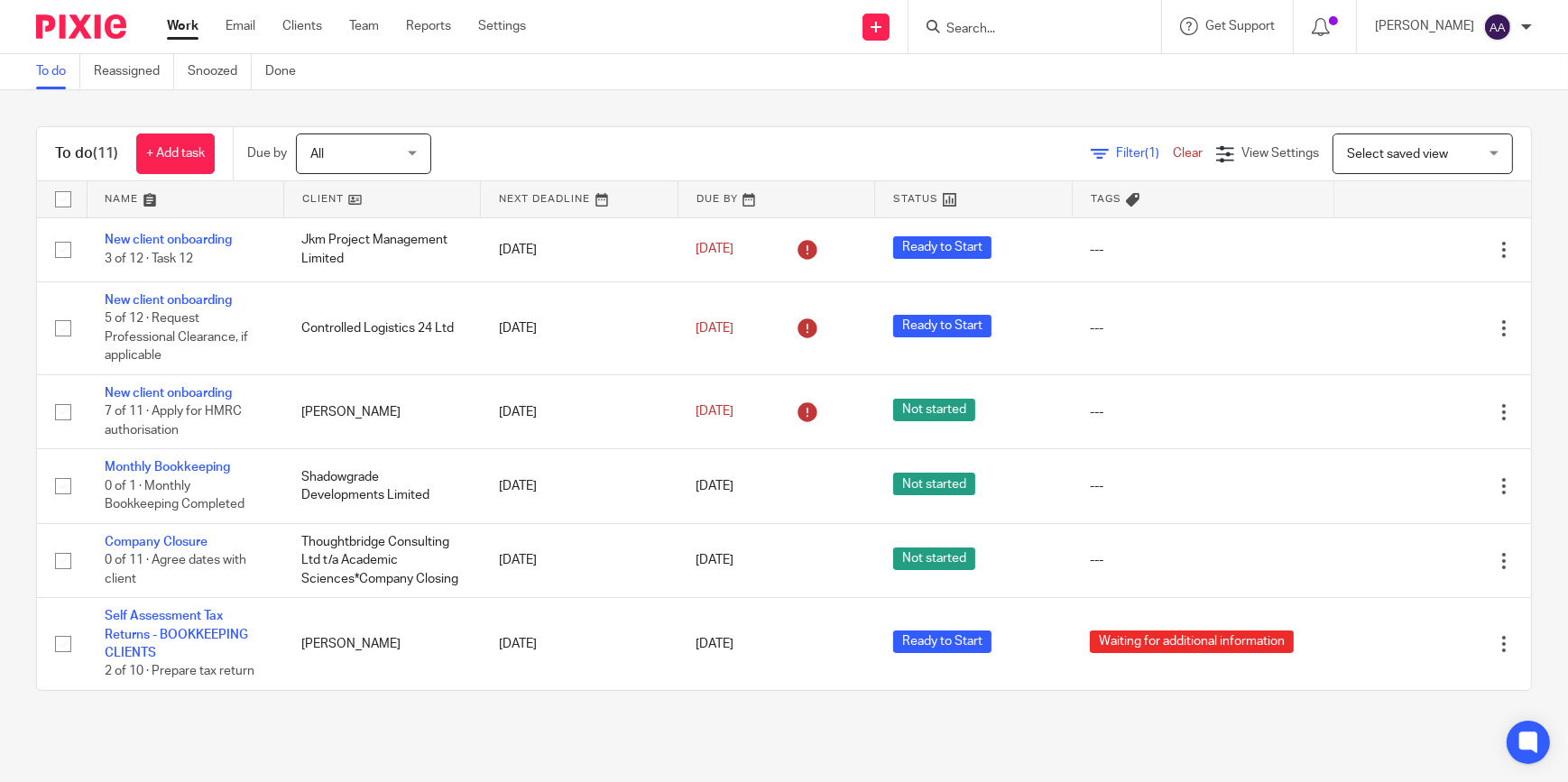
click at [952, 94] on div "To do (11) + Add task Due by All All [DATE] [DATE] This week Next week This mon…" at bounding box center [784, 409] width 1568 height 637
click at [1050, 32] on input "Search" at bounding box center [1026, 30] width 162 height 16
click at [933, 59] on div "To do Reassigned Snoozed Done" at bounding box center [784, 72] width 1568 height 36
click at [1072, 120] on div "To do (11) + Add task Due by All All [DATE] [DATE] This week Next week This mon…" at bounding box center [784, 409] width 1568 height 637
drag, startPoint x: 1072, startPoint y: 120, endPoint x: 1067, endPoint y: 111, distance: 10.3
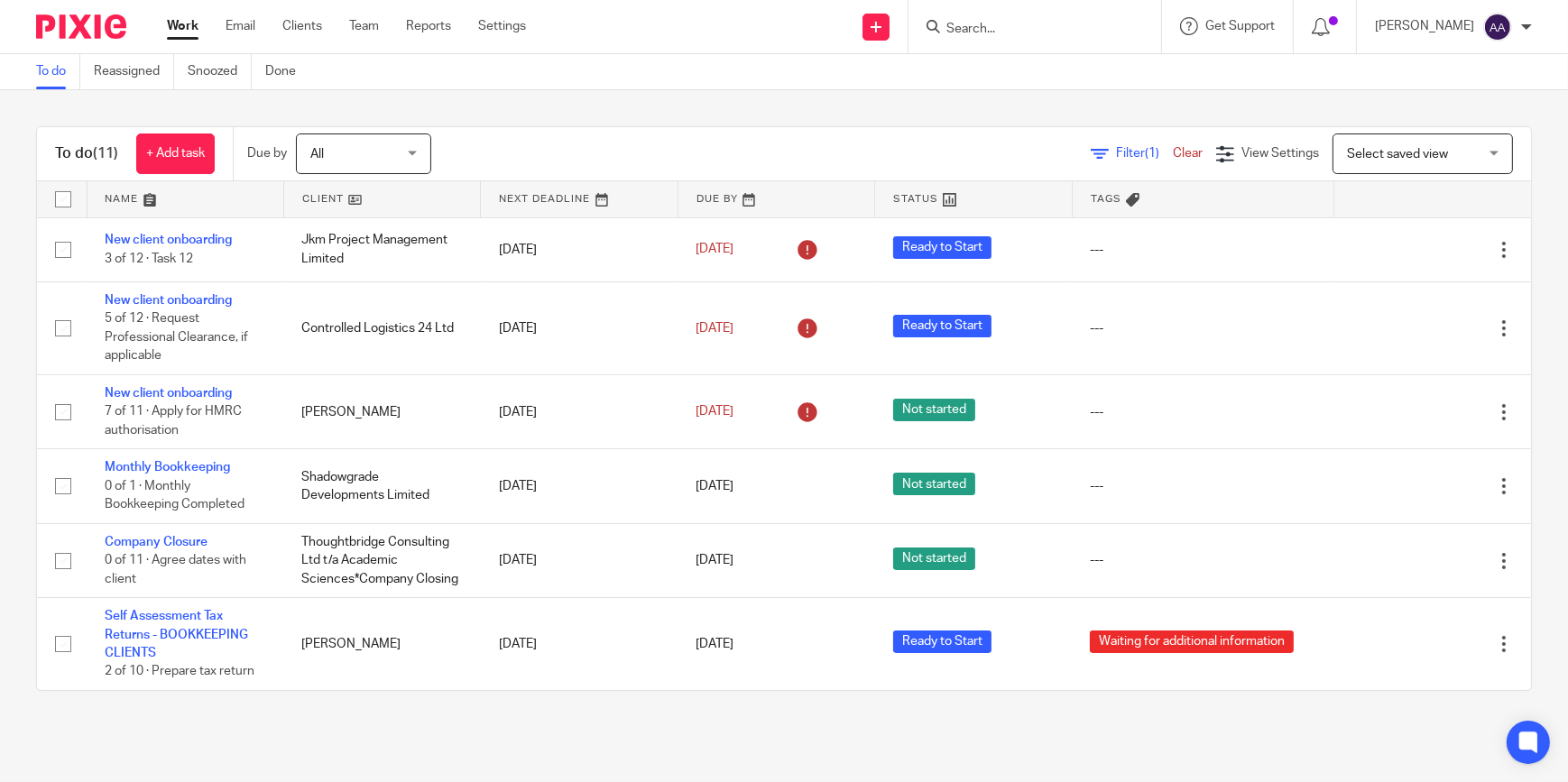
click at [1067, 111] on div "To do (11) + Add task Due by All All [DATE] [DATE] This week Next week This mon…" at bounding box center [784, 409] width 1568 height 637
drag, startPoint x: 1491, startPoint y: 230, endPoint x: 1522, endPoint y: 192, distance: 49.0
click at [1522, 192] on div "To do (11) + Add task Due by All All [DATE] [DATE] This week Next week This mon…" at bounding box center [784, 409] width 1568 height 637
click at [1508, 221] on div "To do (11) + Add task Due by All All [DATE] [DATE] This week Next week This mon…" at bounding box center [784, 409] width 1568 height 637
click at [1006, 5] on div at bounding box center [1034, 27] width 252 height 53
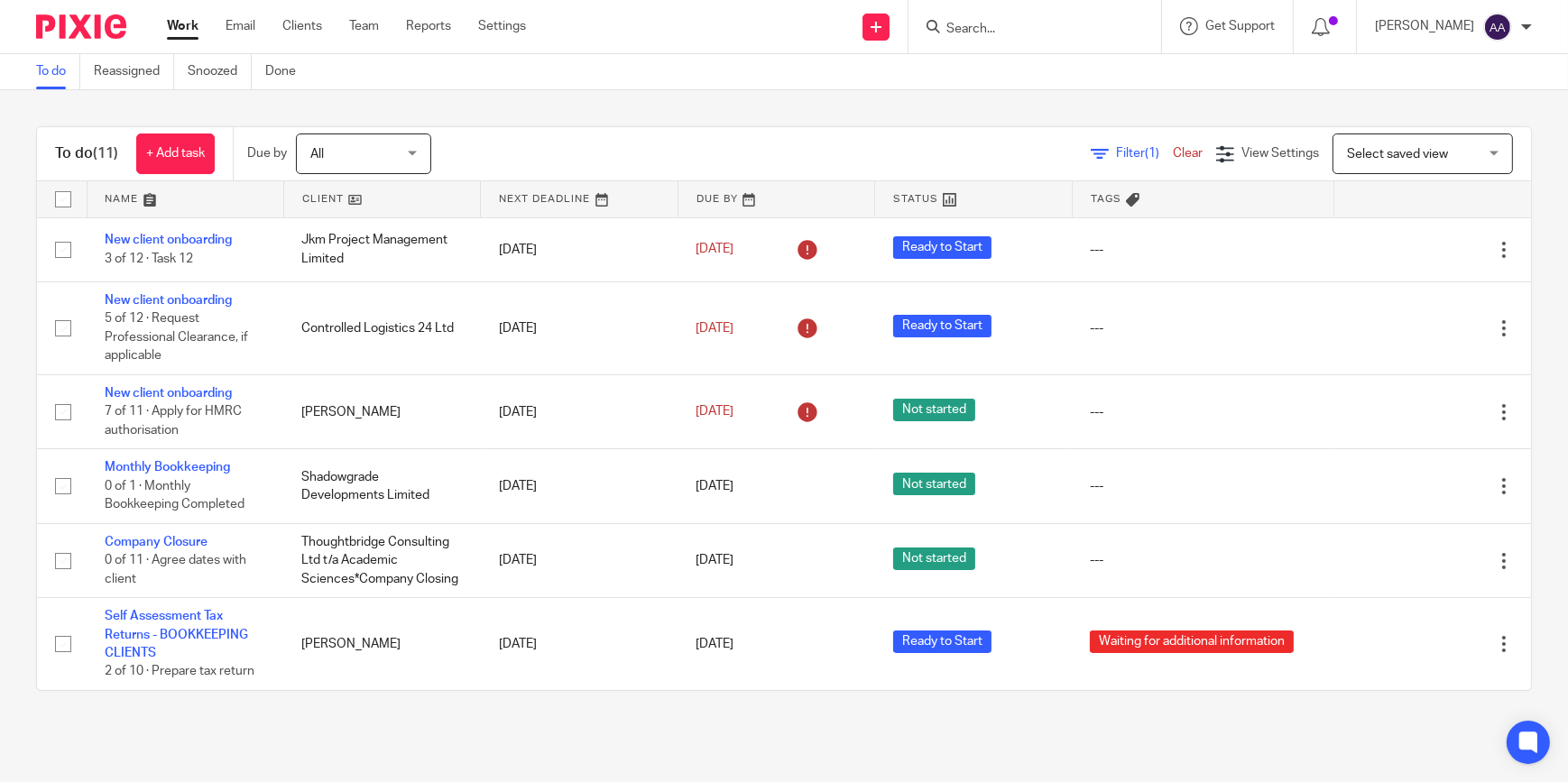
click at [1005, 26] on input "Search" at bounding box center [1026, 30] width 162 height 16
click at [417, 92] on div "To do (11) + Add task Due by All All [DATE] [DATE] This week Next week This mon…" at bounding box center [784, 409] width 1568 height 637
click at [417, 94] on div "To do (11) + Add task Due by All All [DATE] [DATE] This week Next week This mon…" at bounding box center [784, 409] width 1568 height 637
click at [1460, 160] on div "Select saved view Select saved view" at bounding box center [1423, 153] width 180 height 41
click at [1525, 159] on div "To do (11) + Add task Due by All All [DATE] [DATE] This week Next week This mon…" at bounding box center [784, 409] width 1568 height 637
